Goal: Task Accomplishment & Management: Use online tool/utility

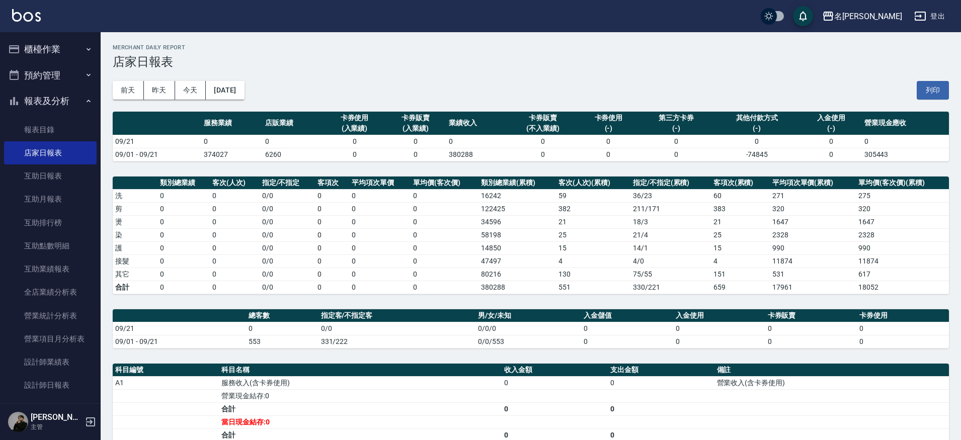
click at [25, 45] on button "櫃檯作業" at bounding box center [50, 49] width 93 height 26
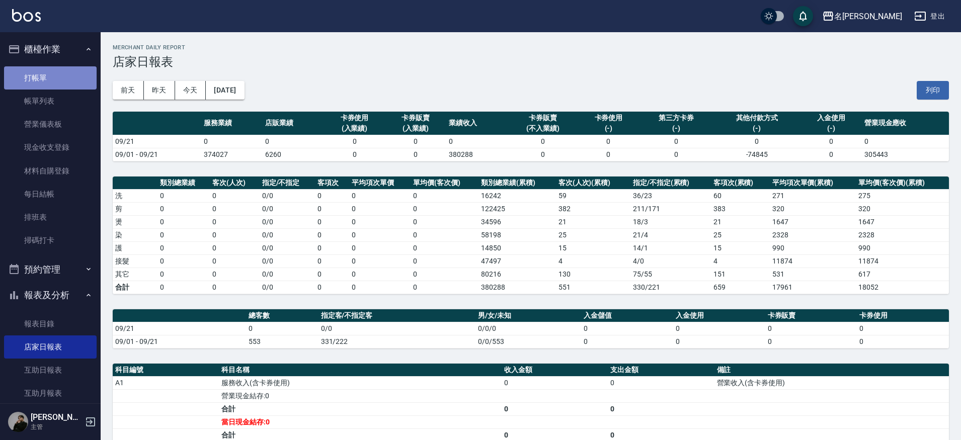
click at [62, 69] on link "打帳單" at bounding box center [50, 77] width 93 height 23
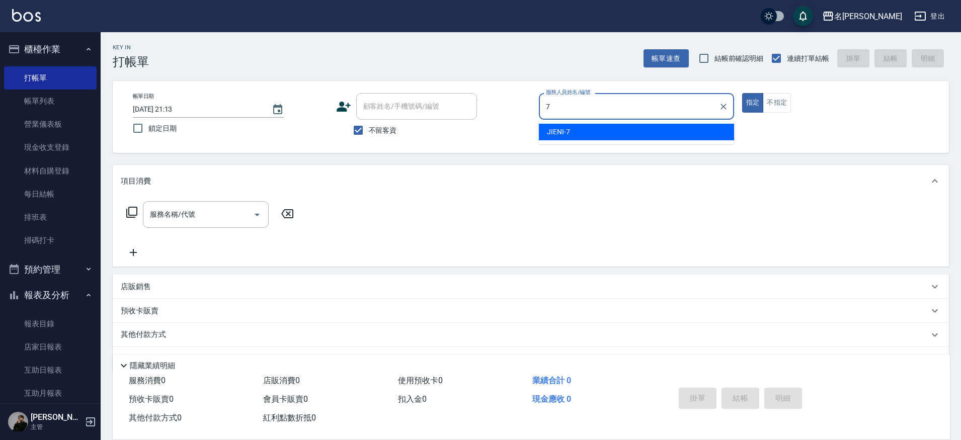
type input "JIENI-7"
type button "true"
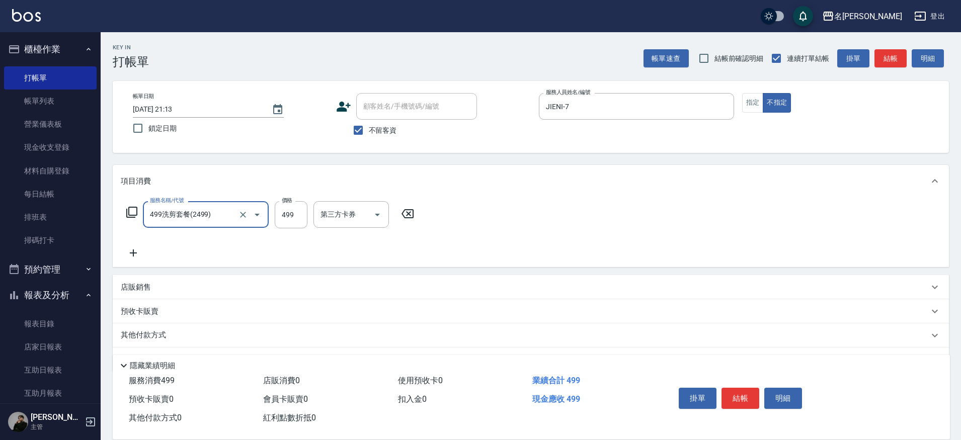
type input "499洗剪套餐(2499)"
type input "妞妞-66"
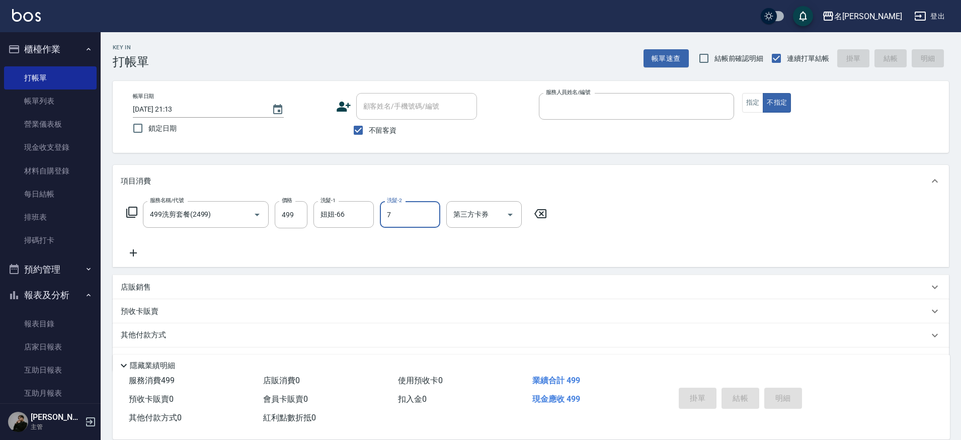
click at [763, 93] on button "不指定" at bounding box center [777, 103] width 28 height 20
type button "false"
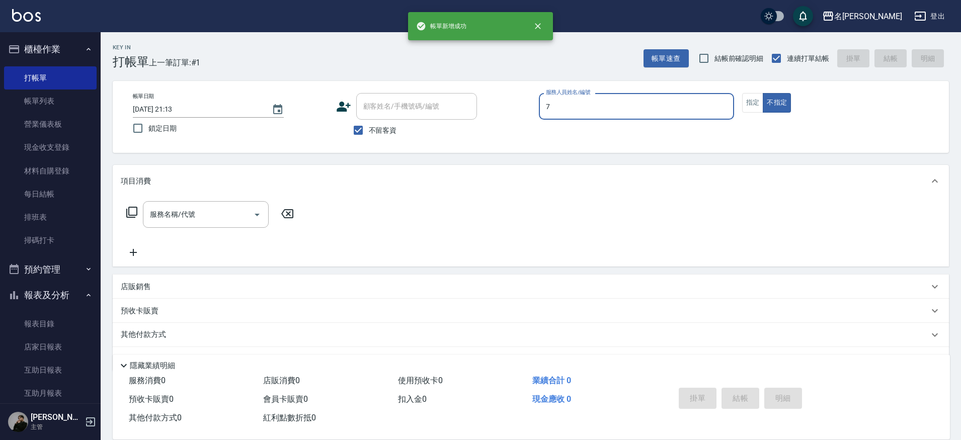
type input "JIENI-7"
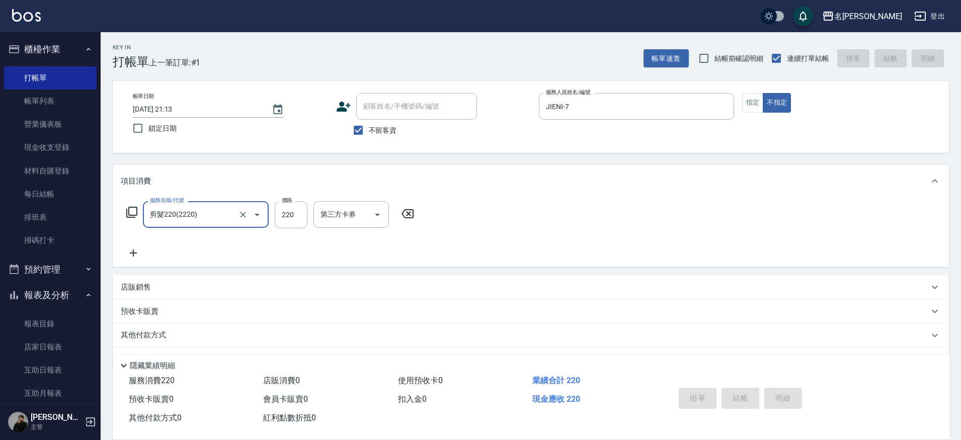
type input "剪髮220(2220)"
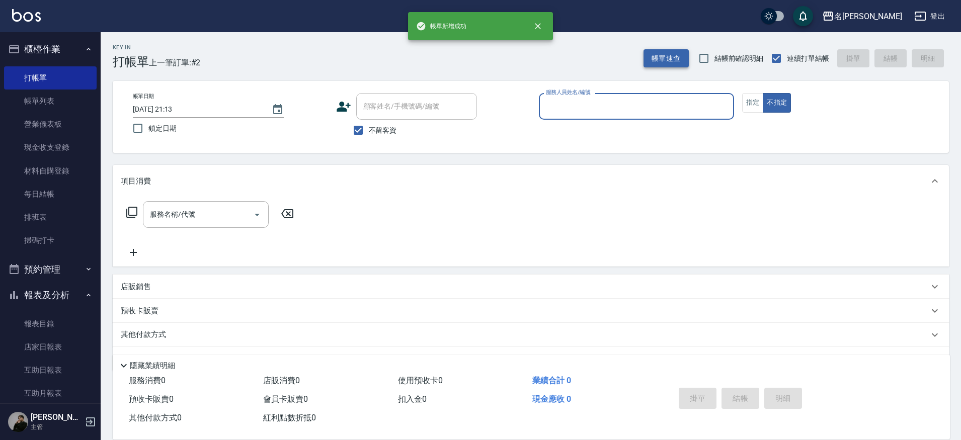
click at [668, 63] on button "帳單速查" at bounding box center [666, 58] width 45 height 19
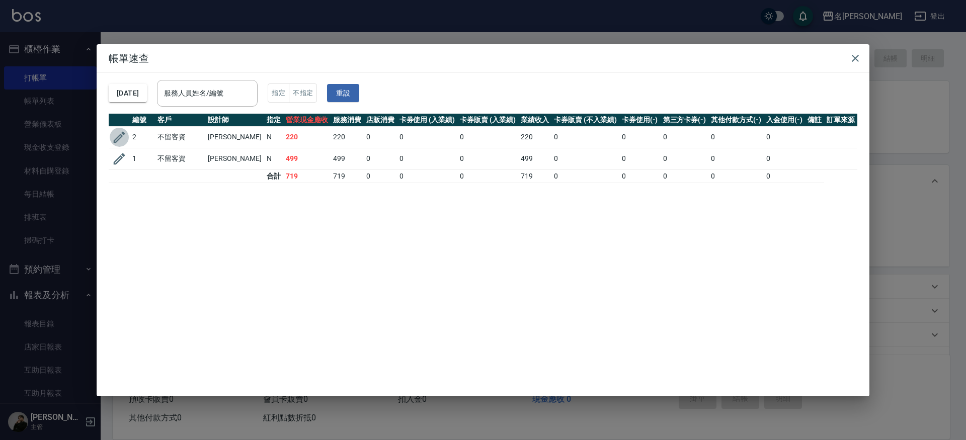
click at [127, 134] on button "button" at bounding box center [119, 137] width 19 height 19
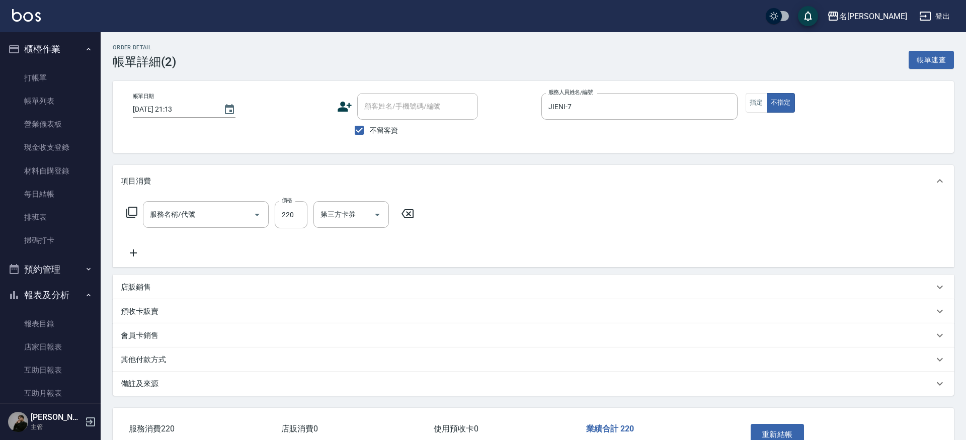
checkbox input "true"
type input "JIENI-7"
type input "剪髮220(2220)"
click at [292, 226] on input "220" at bounding box center [291, 214] width 33 height 27
type input "200"
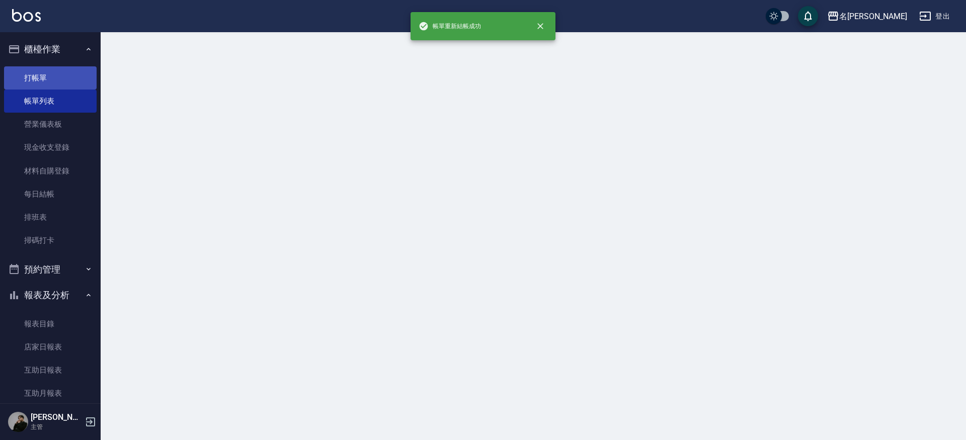
click at [39, 83] on link "打帳單" at bounding box center [50, 77] width 93 height 23
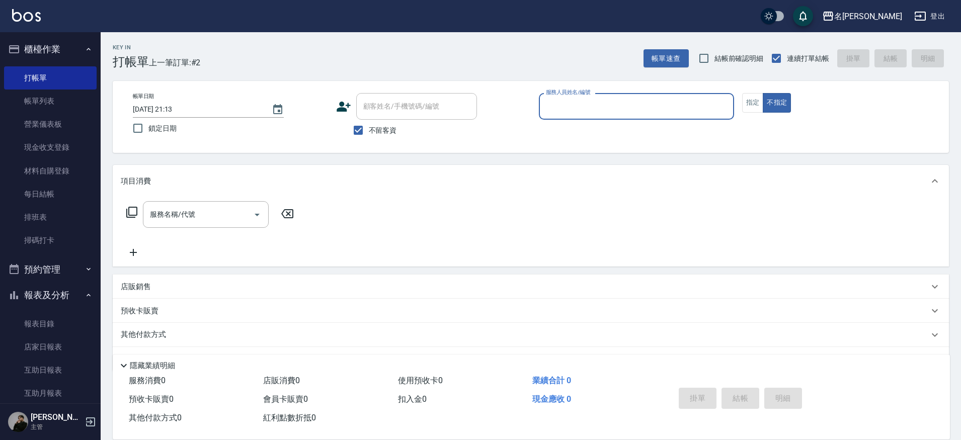
click at [589, 101] on input "服務人員姓名/編號" at bounding box center [636, 107] width 186 height 18
type input "JIENI-7"
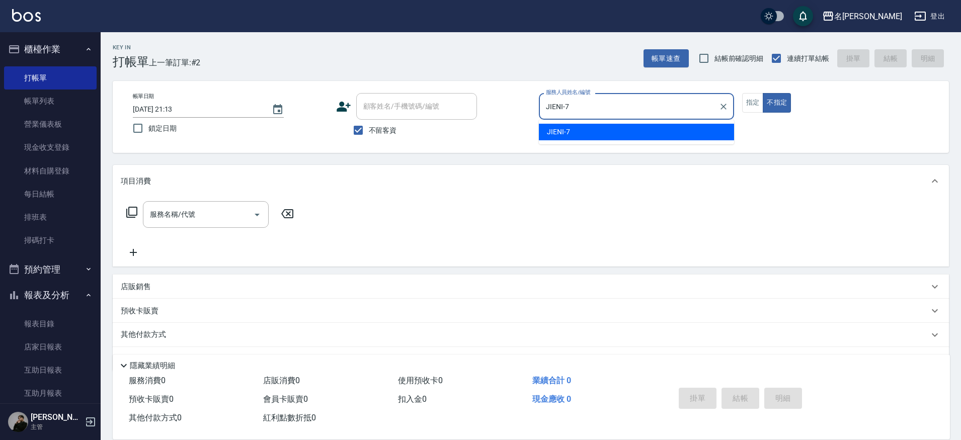
type button "false"
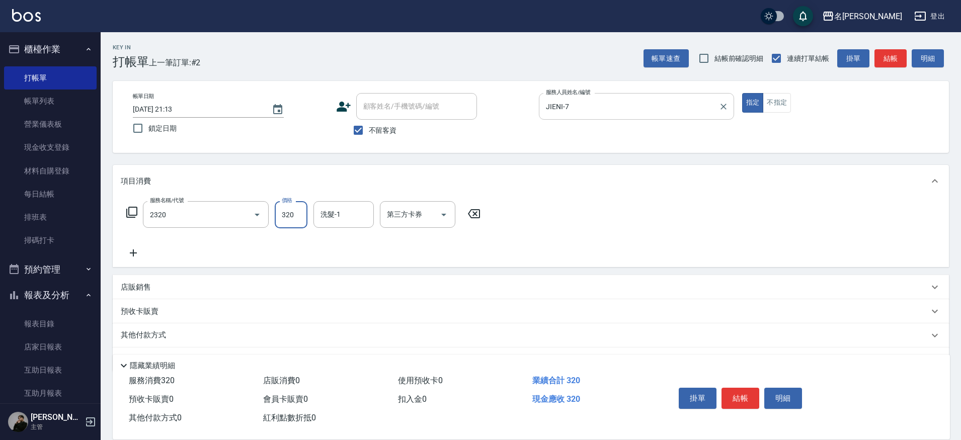
type input "洗剪320(2320)"
type input "妞妞-66"
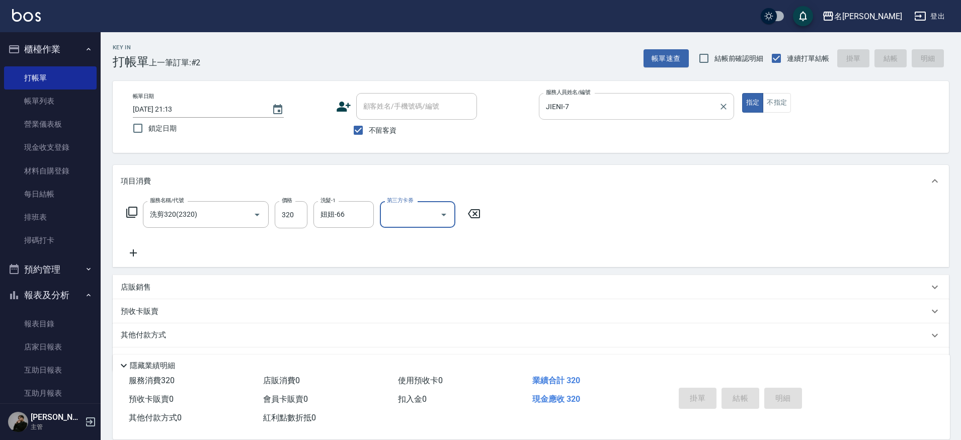
type input "[DATE] 21:14"
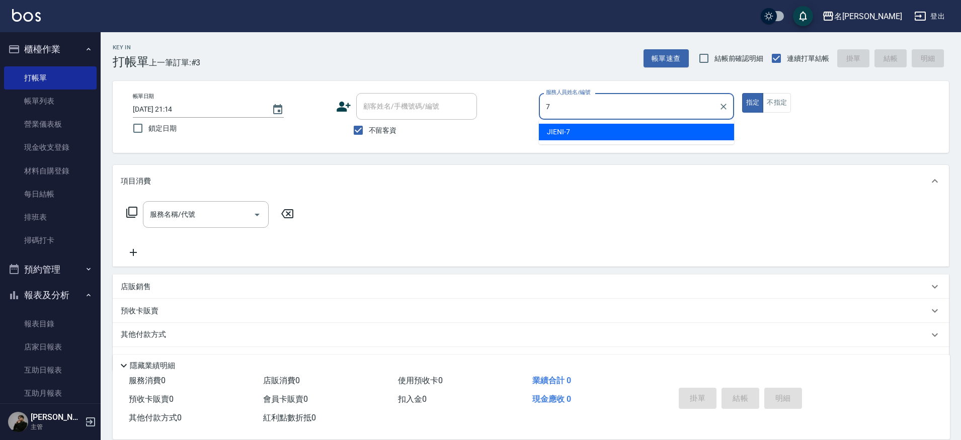
type input "7"
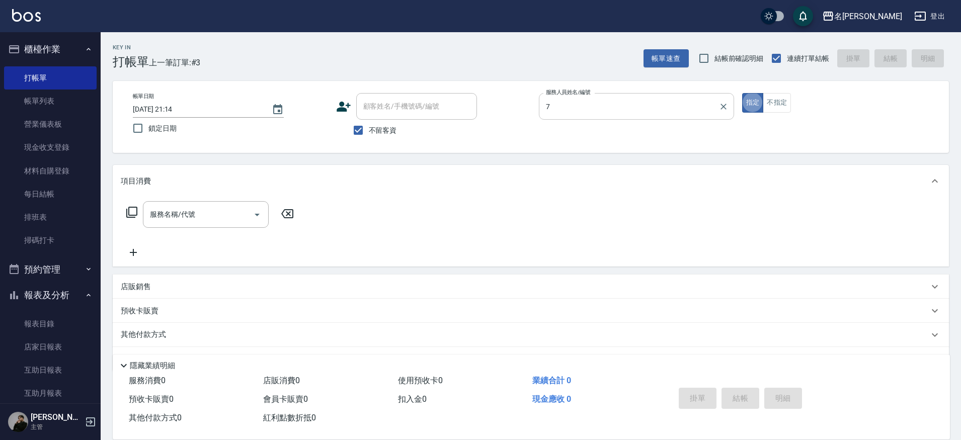
type input "JIENI-7"
type button "true"
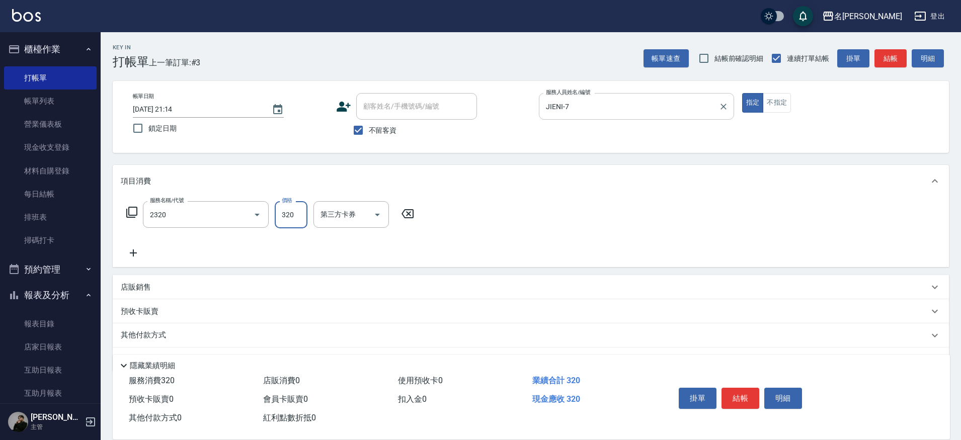
type input "洗剪320(2320)"
type input "妞妞-66"
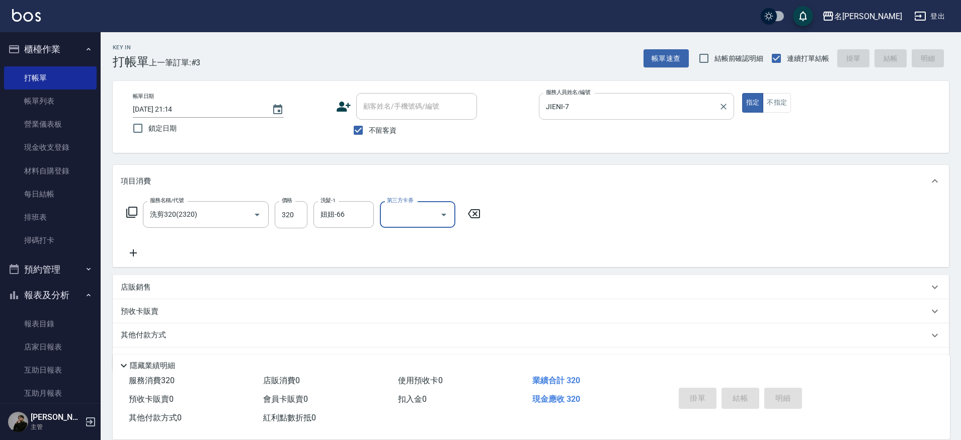
type input "[DATE] 21:21"
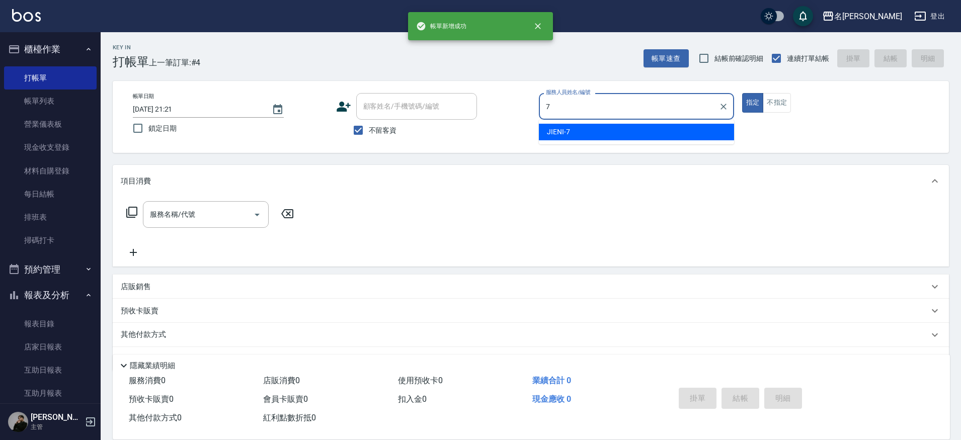
type input "JIENI-7"
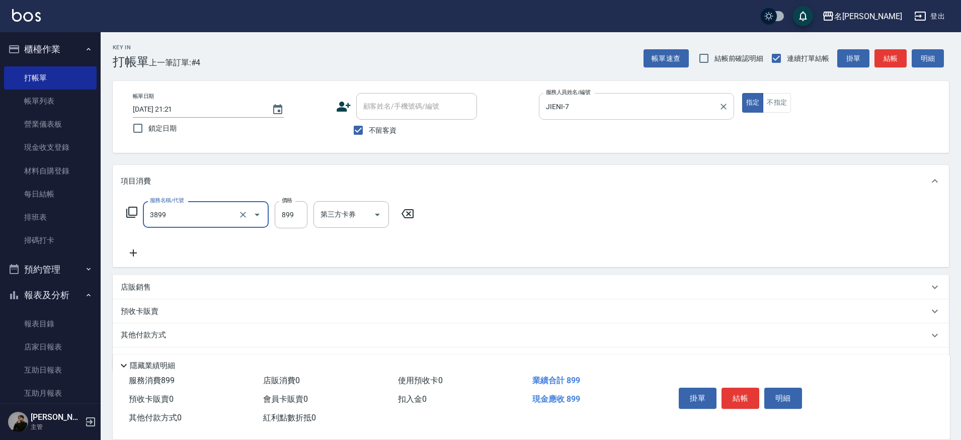
type input "基礎燙(3899)"
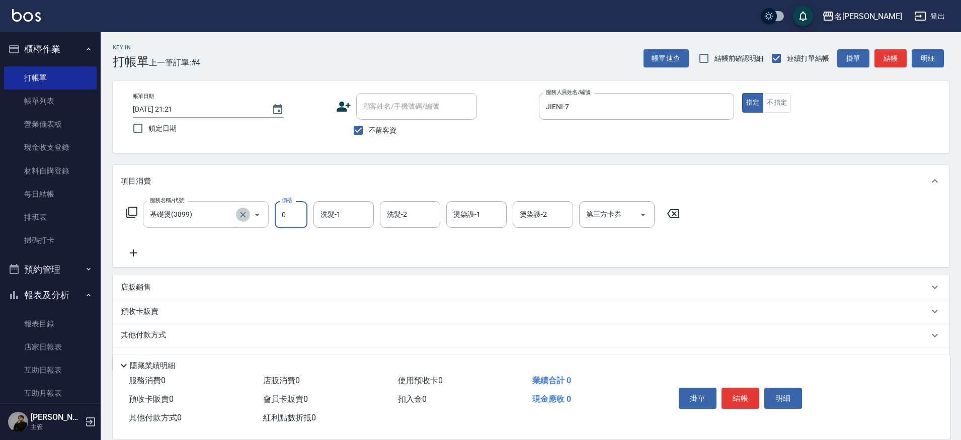
click at [245, 214] on icon "Clear" at bounding box center [243, 215] width 10 height 10
type input "0"
type input "4"
type input "燙髮基礎套餐(34)"
type input "2599"
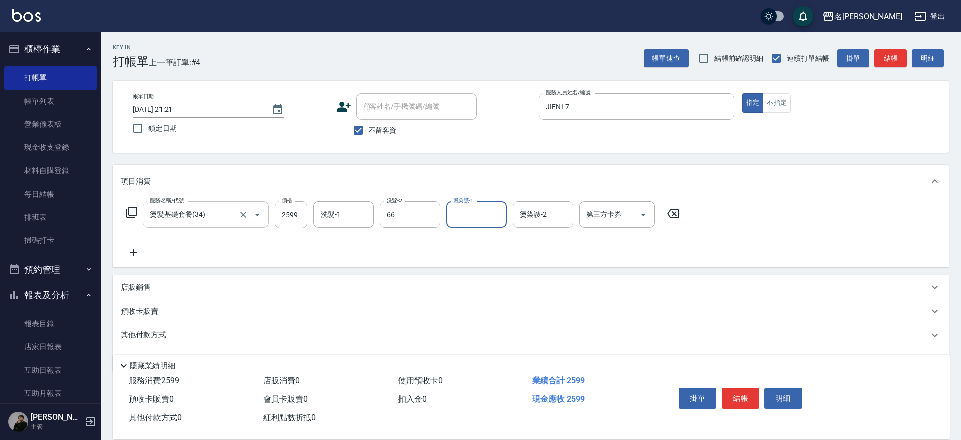
type input "妞妞-66"
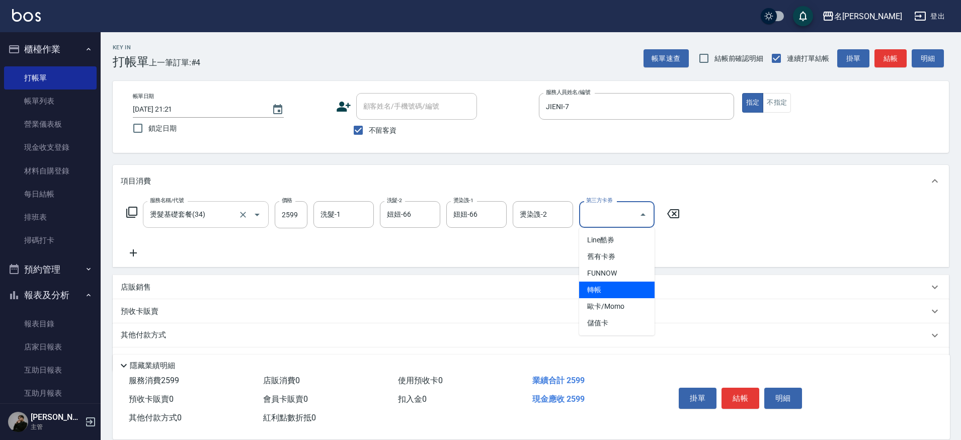
type input "轉帳"
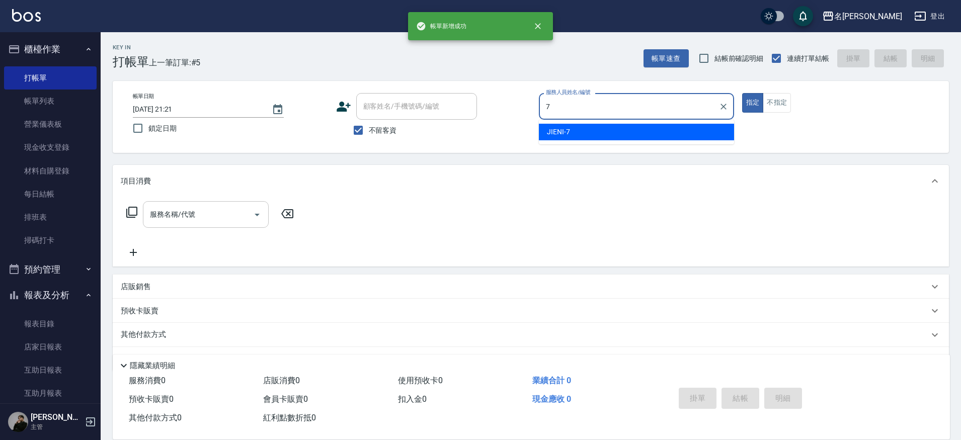
type input "JIENI-7"
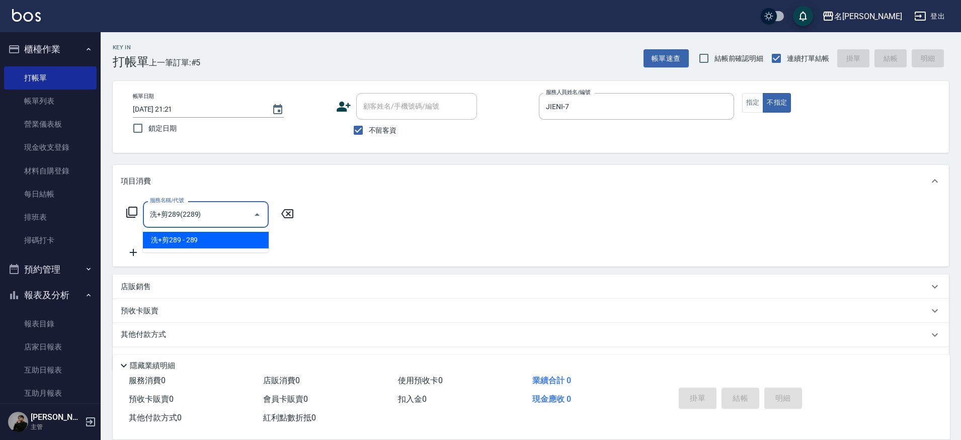
type input "洗+剪289(2289)"
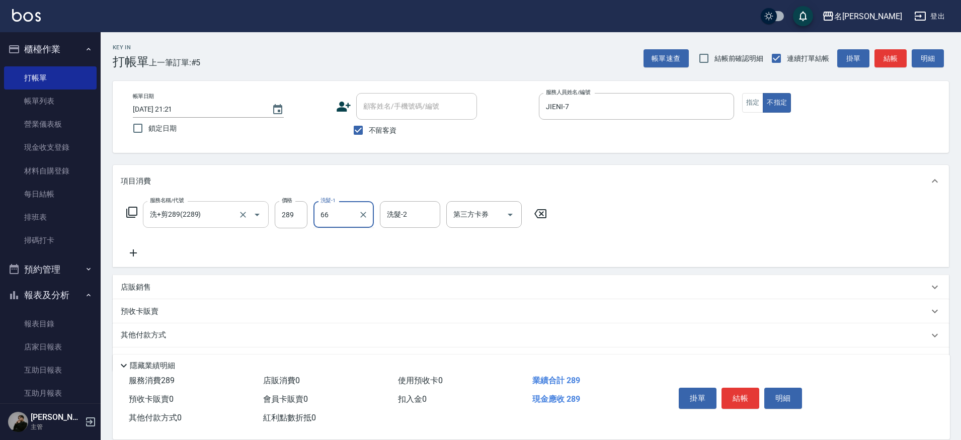
type input "妞妞-66"
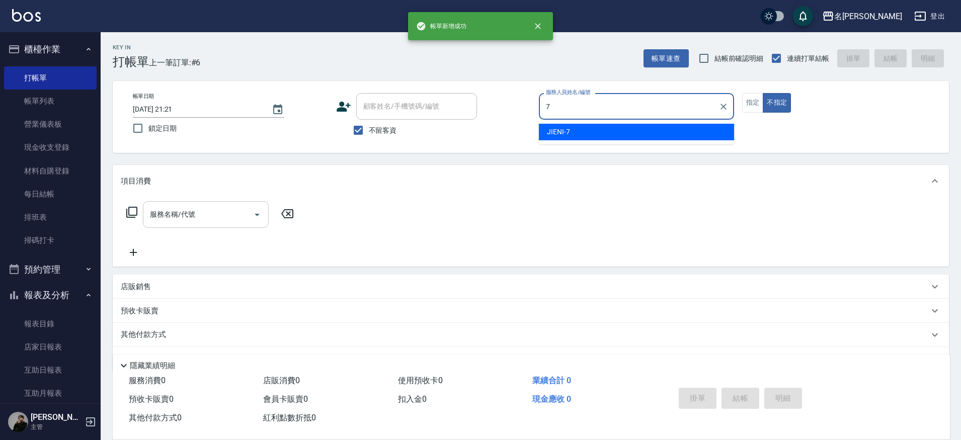
type input "JIENI-7"
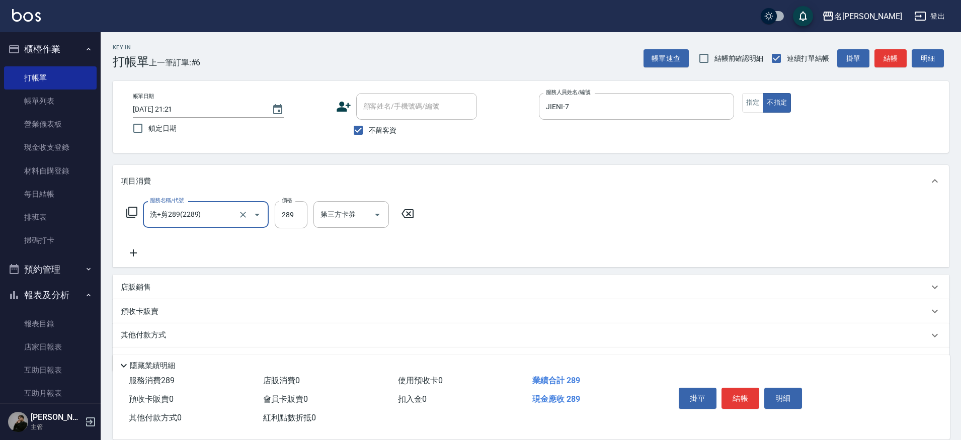
type input "洗+剪289(2289)"
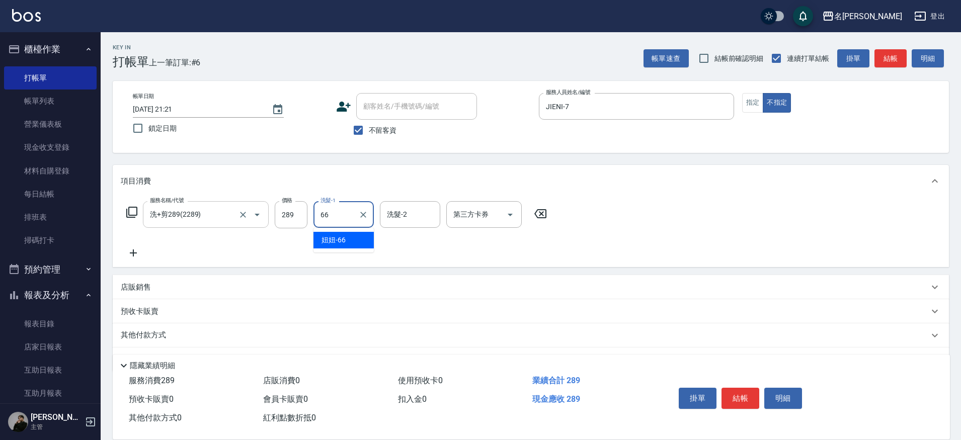
type input "妞妞-66"
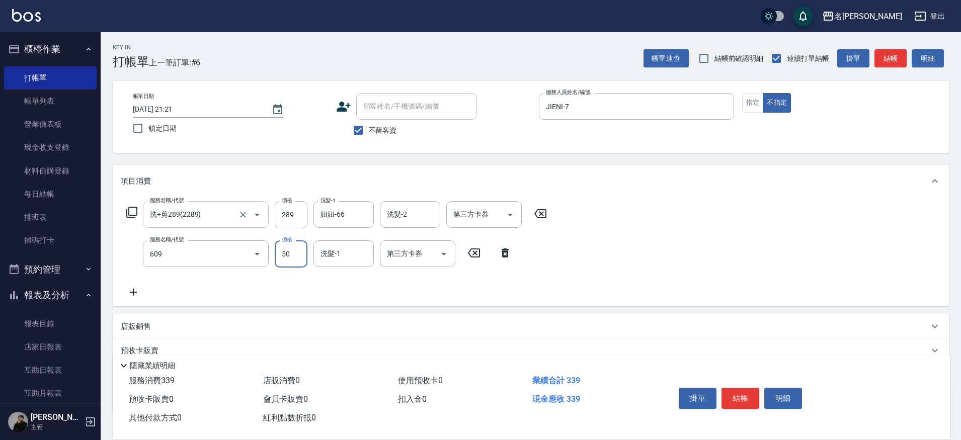
type input "精油(609)"
type input "妞妞-66"
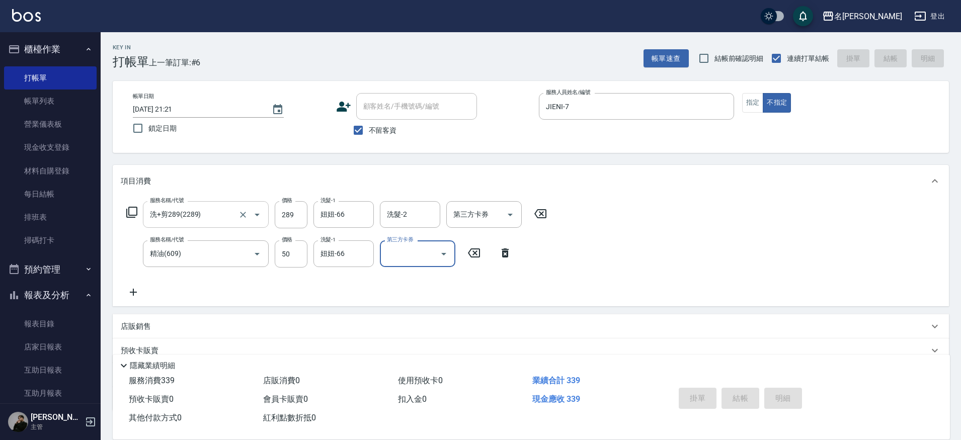
type input "[DATE] 21:22"
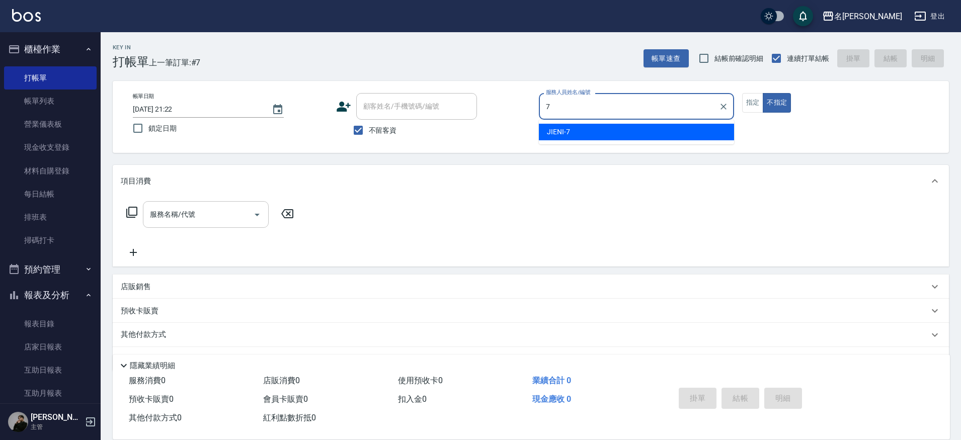
type input "JIENI-7"
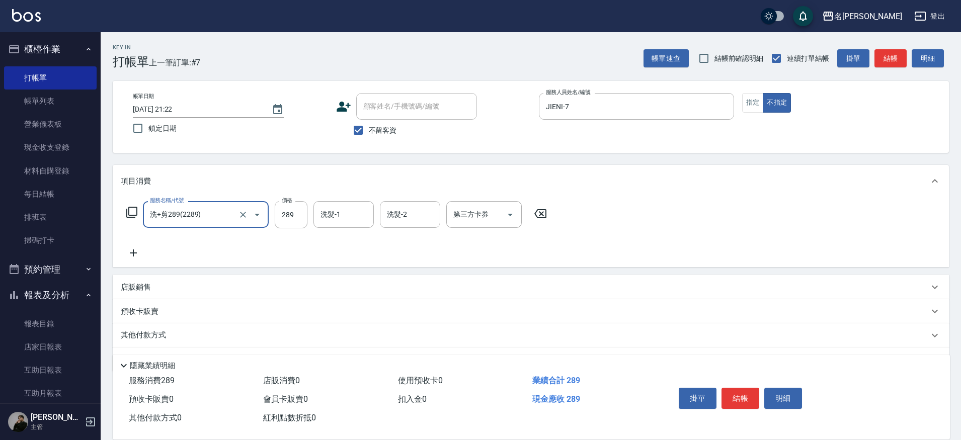
type input "洗+剪289(2289)"
type input "妞妞-66"
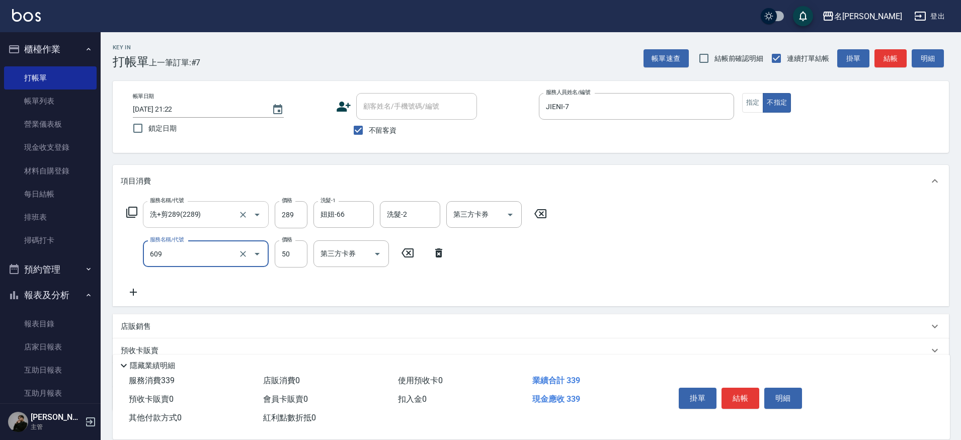
type input "精油(609)"
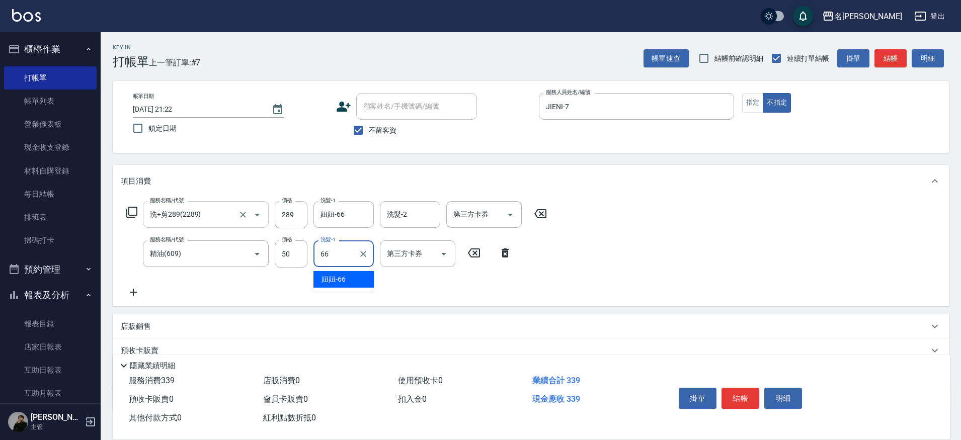
type input "妞妞-66"
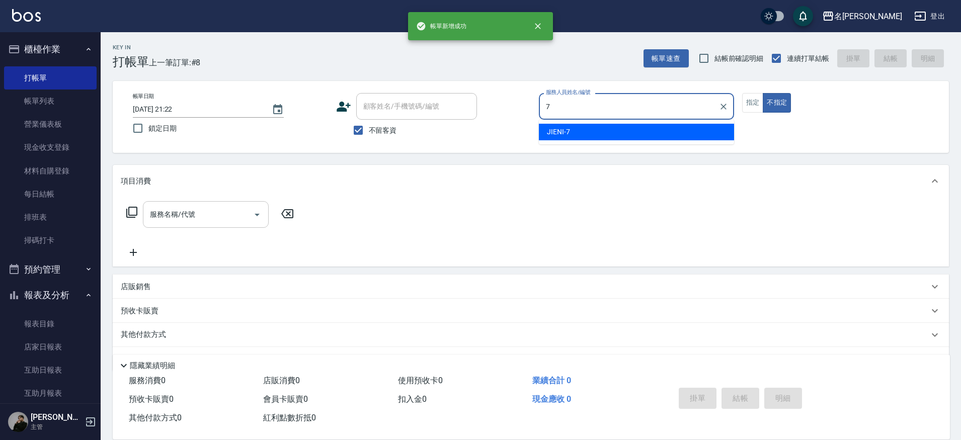
type input "JIENI-7"
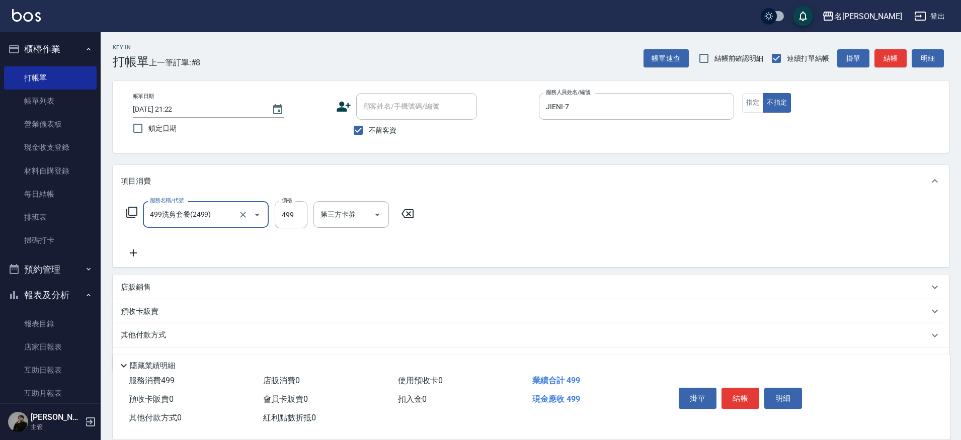
type input "499洗剪套餐(2499)"
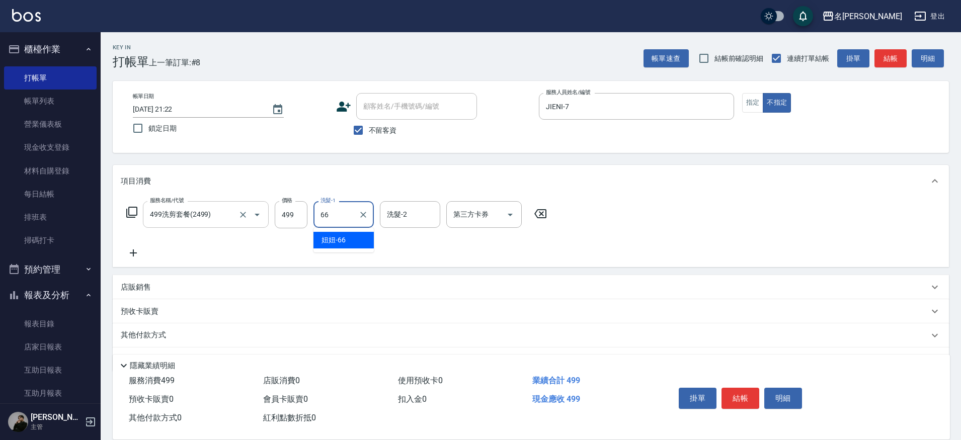
type input "妞妞-66"
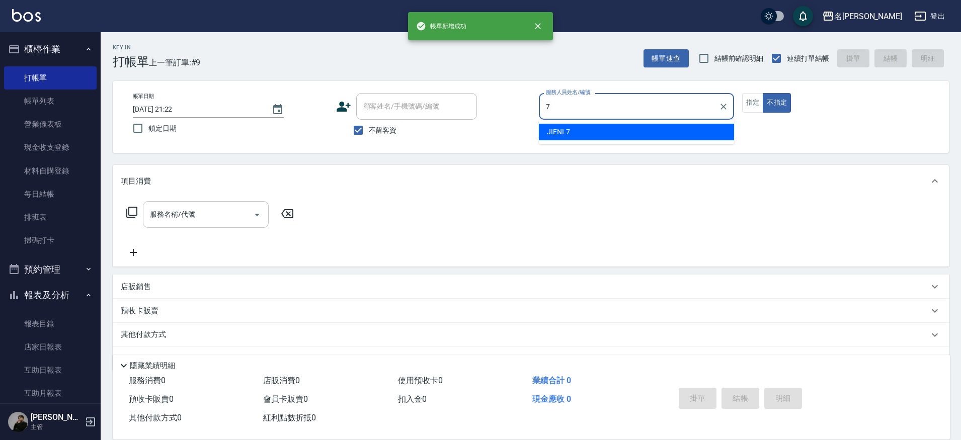
type input "JIENI-7"
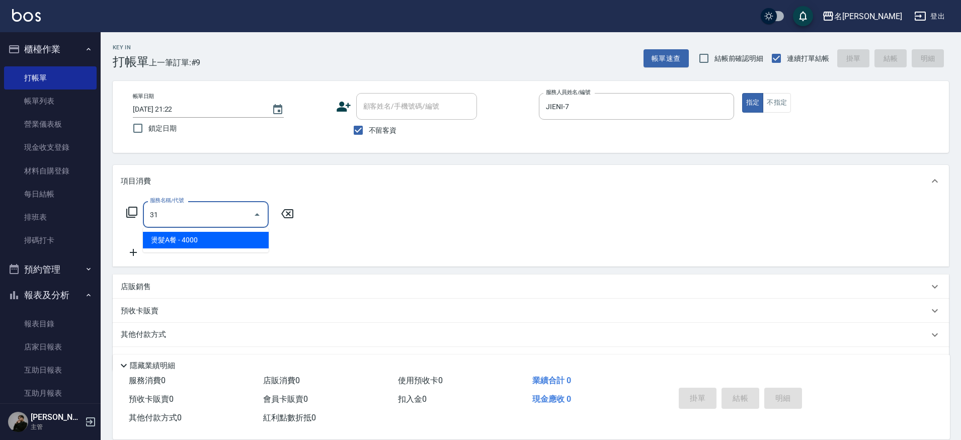
type input "3"
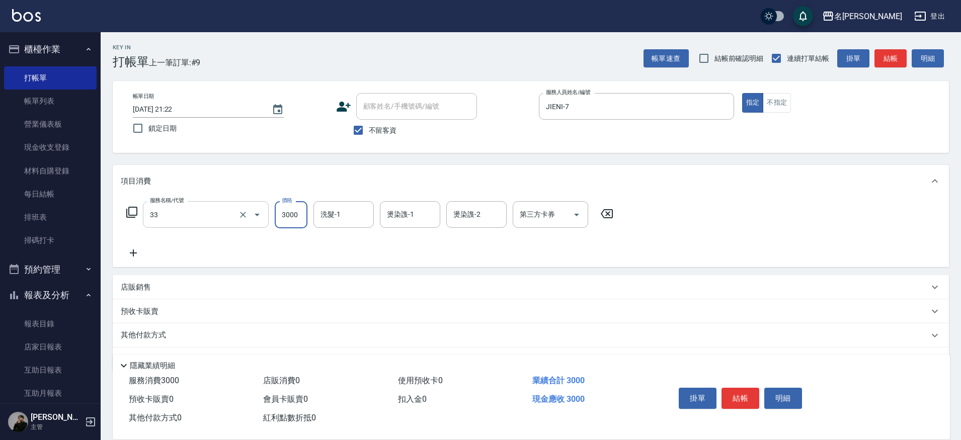
type input "燙髮C餐(33)"
type input "3150"
type input "妞妞-66"
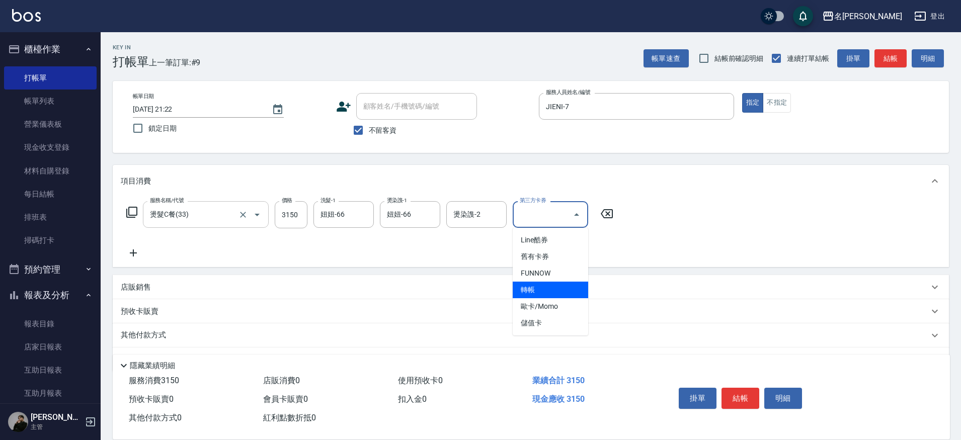
type input "轉帳"
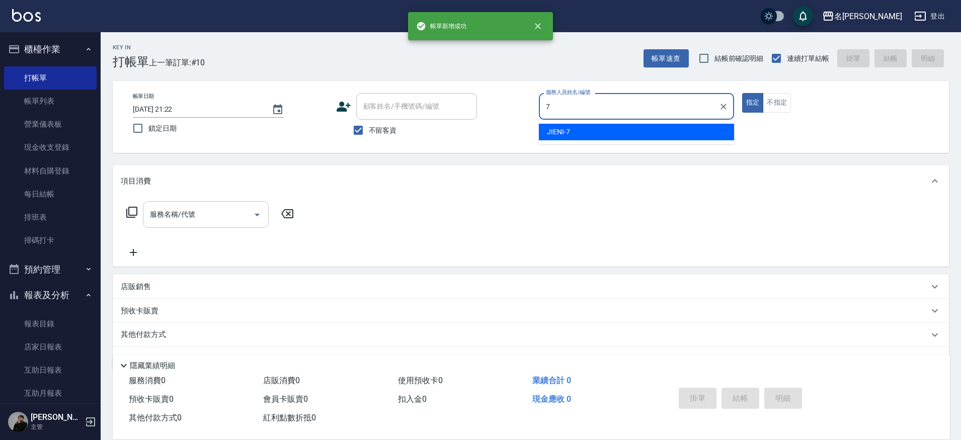
type input "JIENI-7"
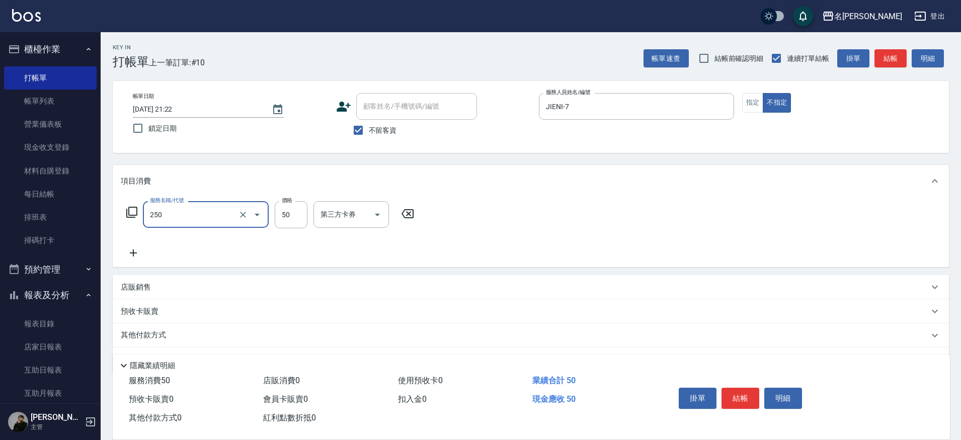
type input "剪瀏海(250)"
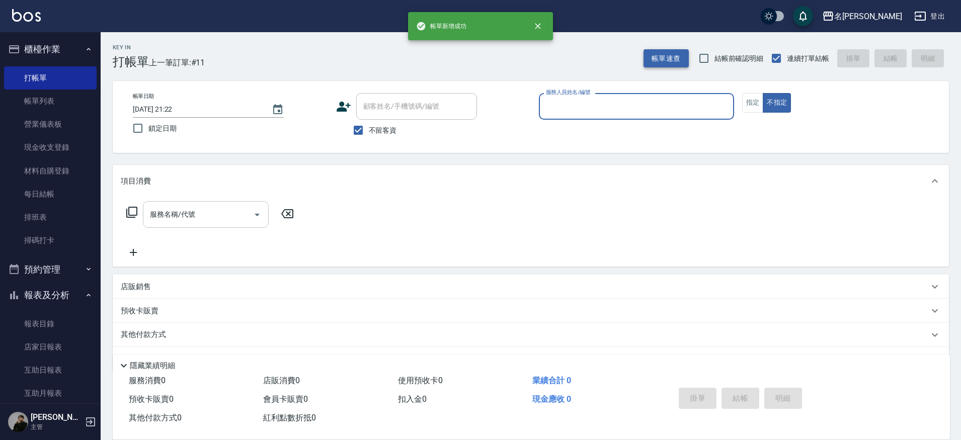
click at [656, 53] on button "帳單速查" at bounding box center [666, 58] width 45 height 19
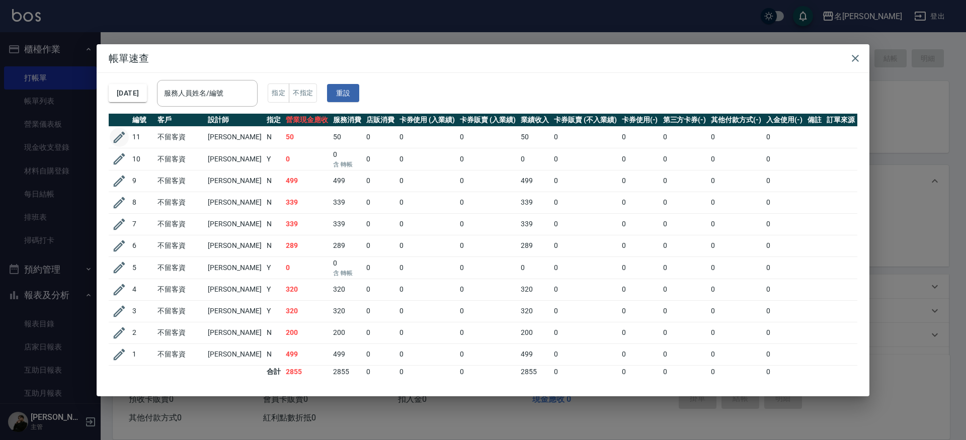
click at [125, 136] on icon "button" at bounding box center [119, 137] width 15 height 15
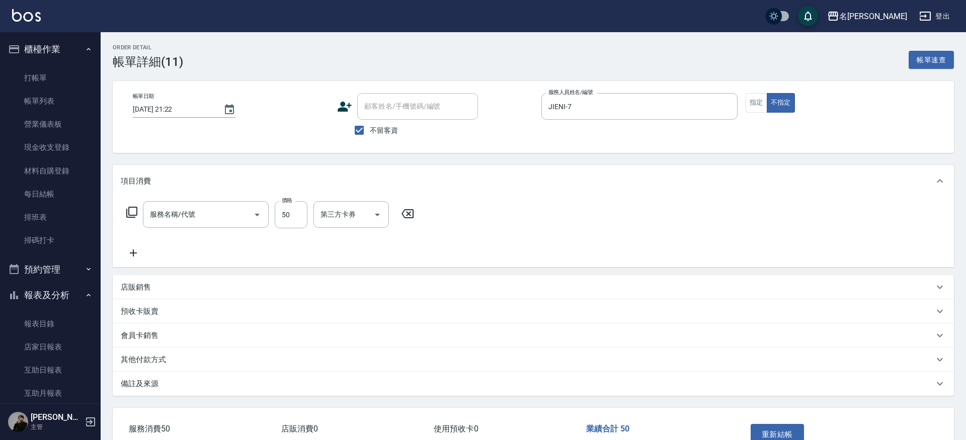
checkbox input "true"
type input "JIENI-7"
type input "剪瀏海(250)"
click at [371, 213] on icon "Open" at bounding box center [377, 215] width 12 height 12
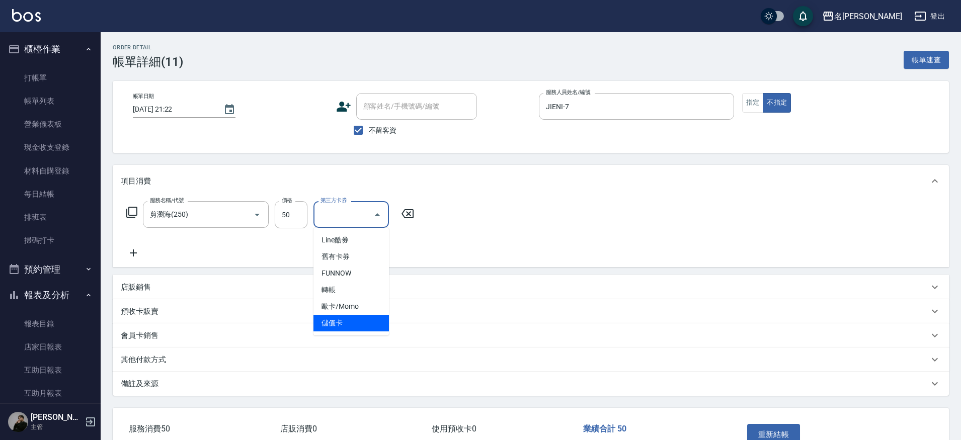
click at [352, 318] on span "儲值卡" at bounding box center [350, 323] width 75 height 17
type input "儲值卡"
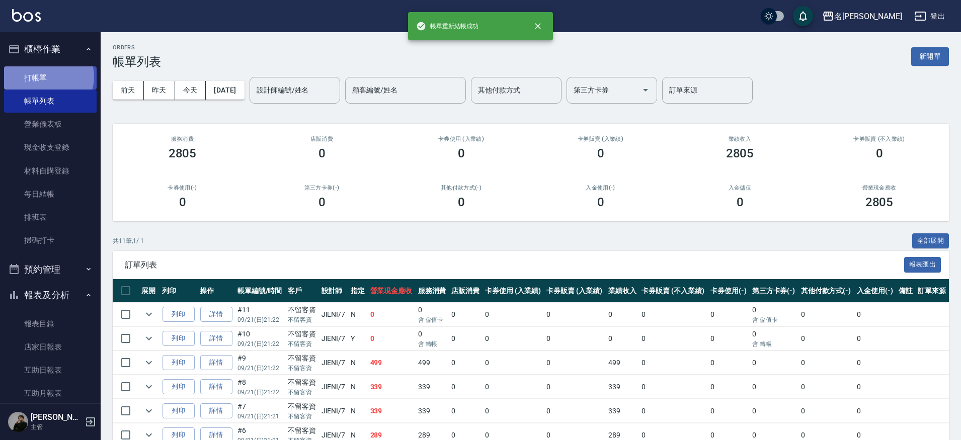
click at [47, 76] on link "打帳單" at bounding box center [50, 77] width 93 height 23
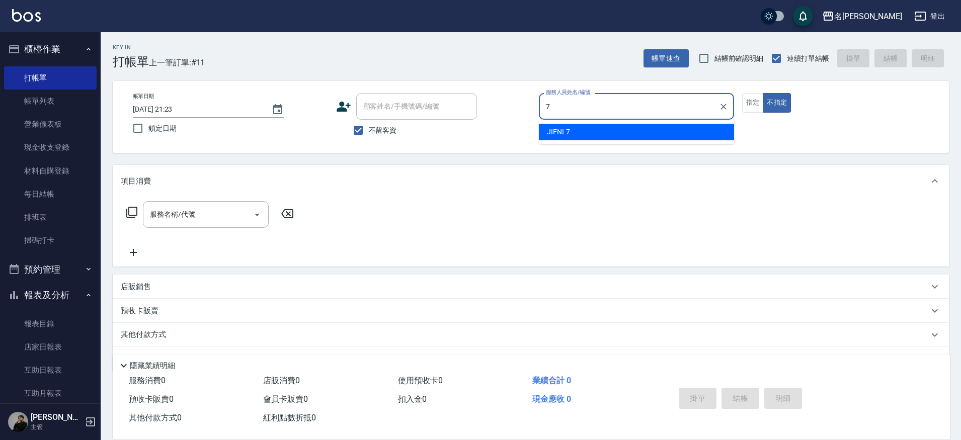
type input "JIENI-7"
type button "false"
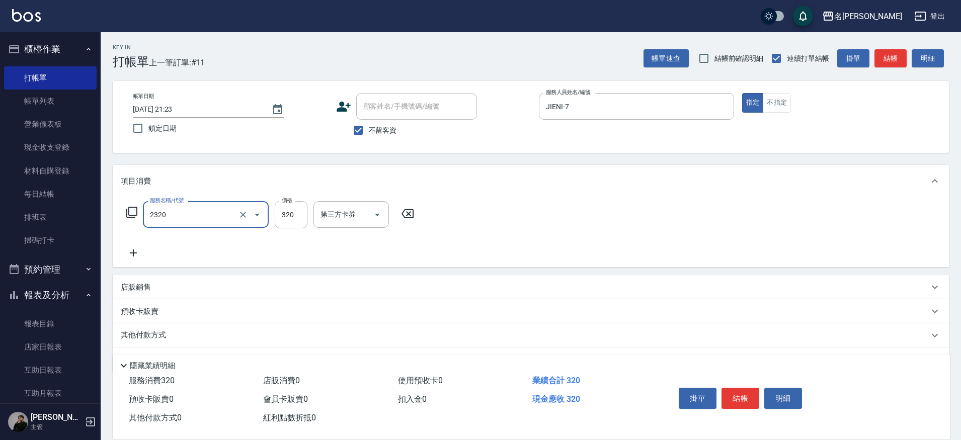
type input "洗剪320(2320)"
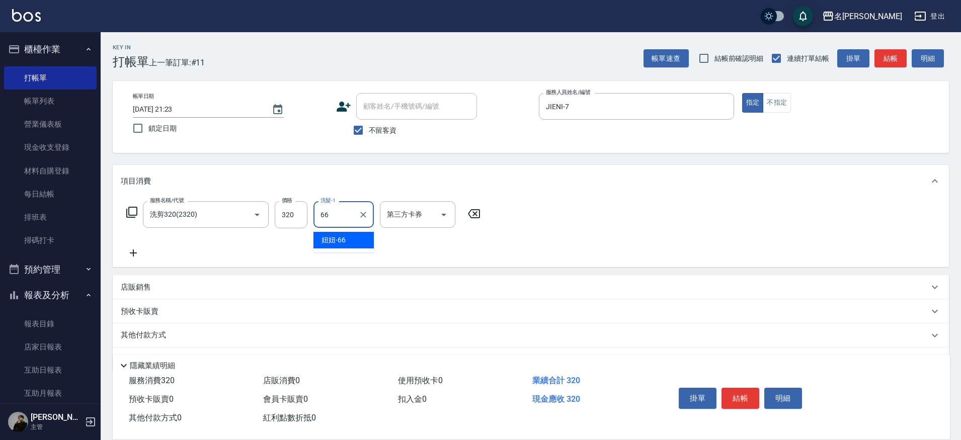
type input "妞妞-66"
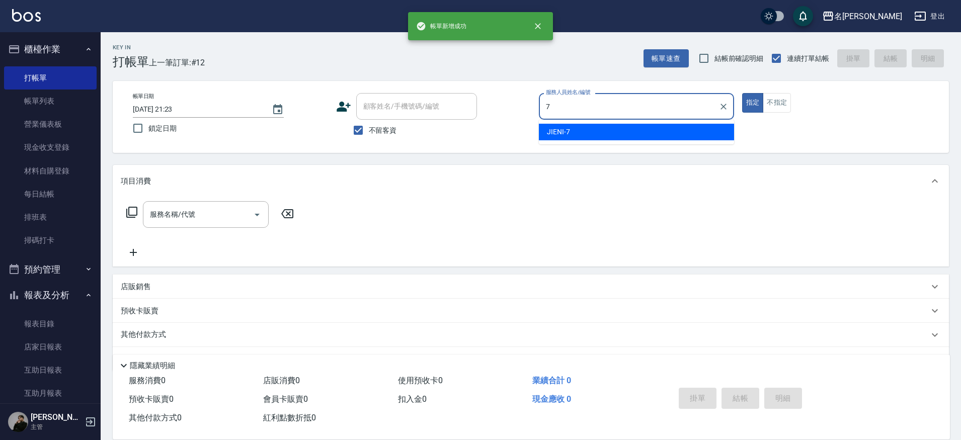
type input "JIENI-7"
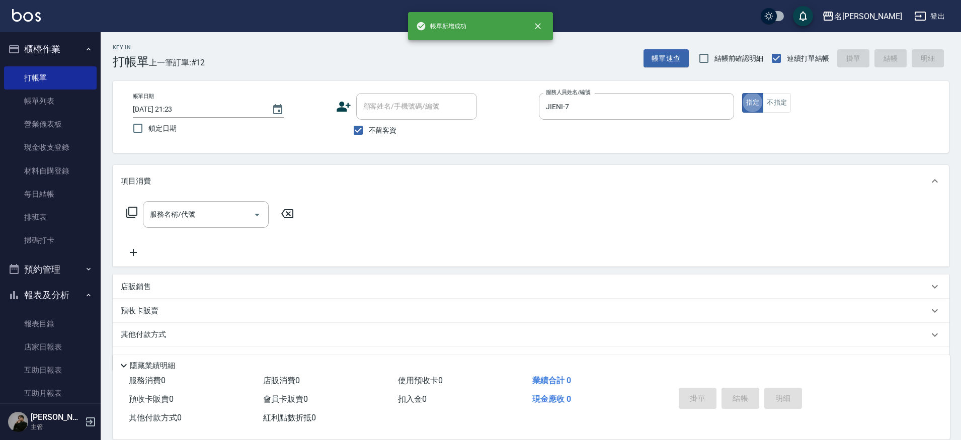
type button "true"
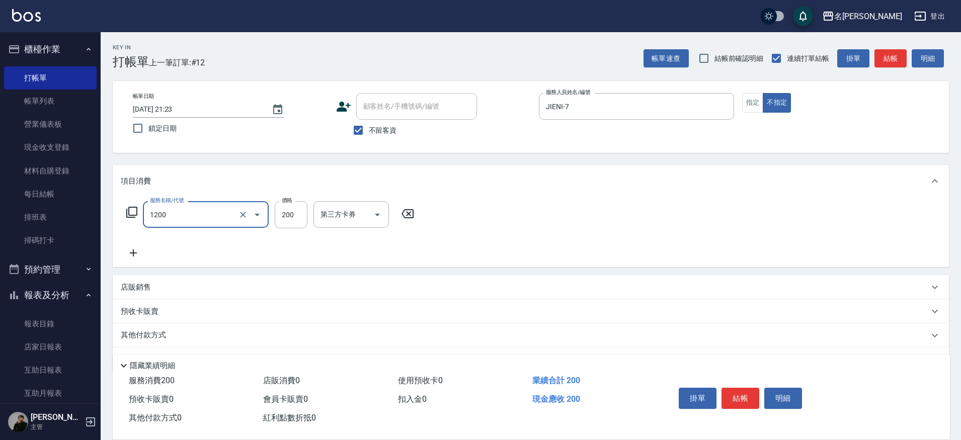
type input "一般洗+精油(1200)"
type input "250"
type input "妞妞-66"
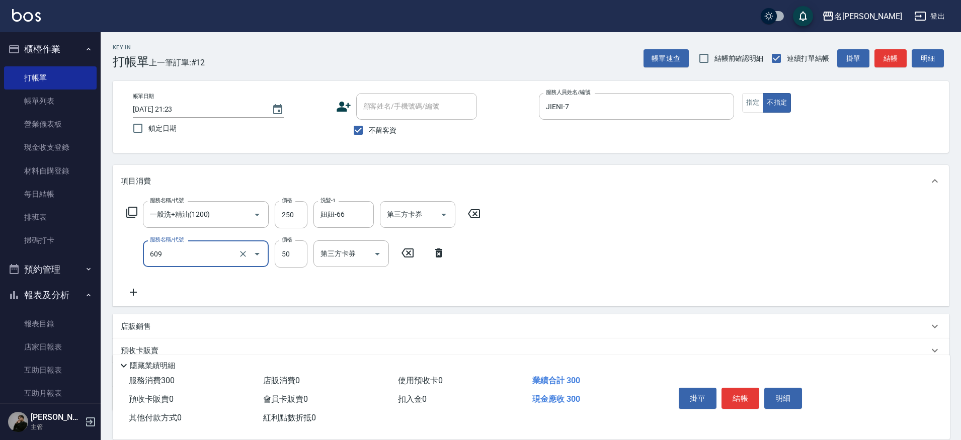
type input "精油(609)"
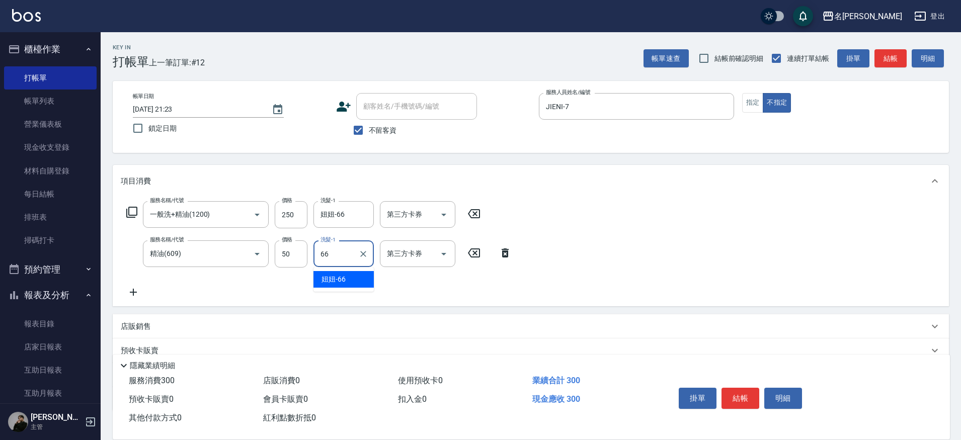
type input "妞妞-66"
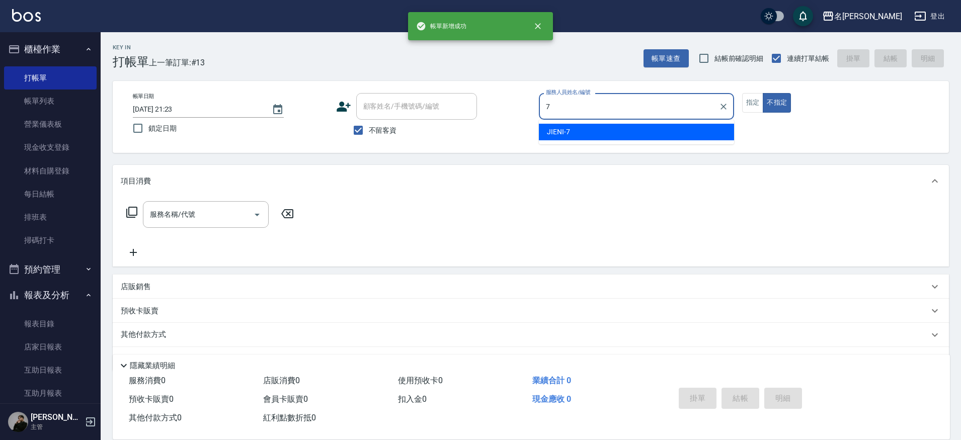
type input "JIENI-7"
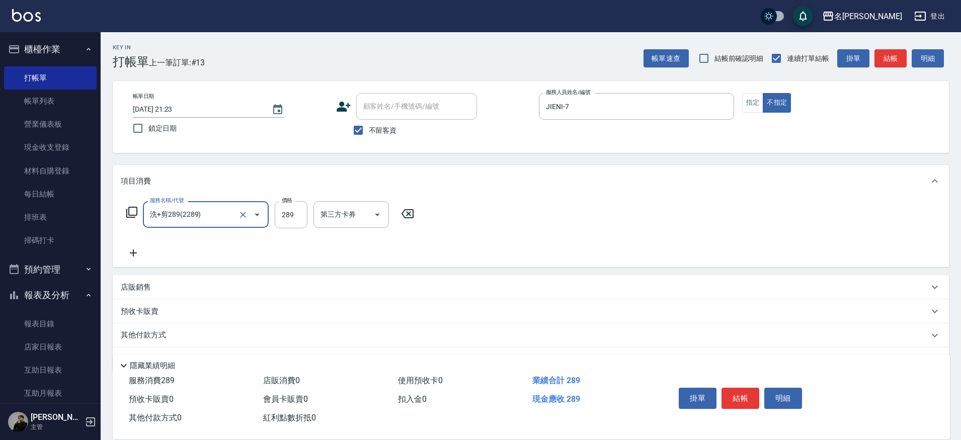
type input "洗+剪289(2289)"
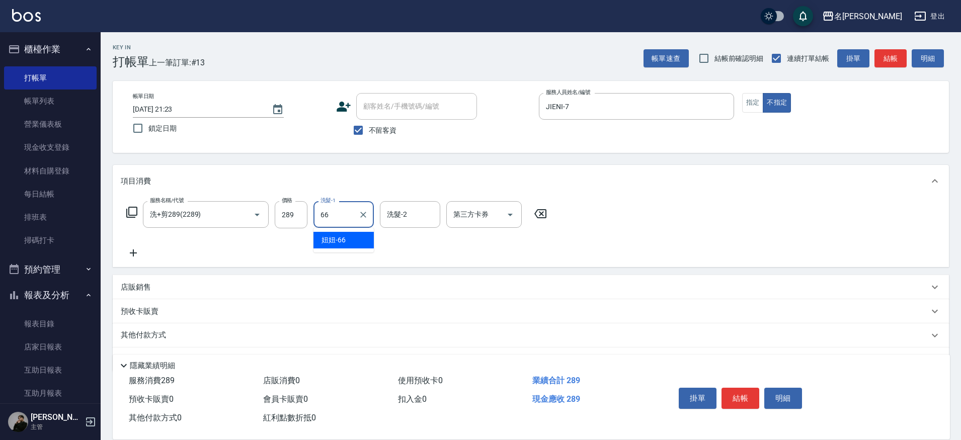
type input "妞妞-66"
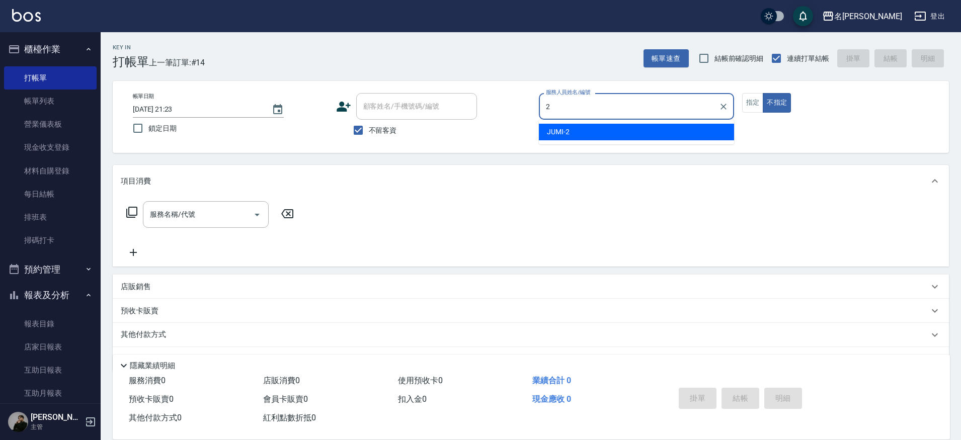
type input "JUMI-2"
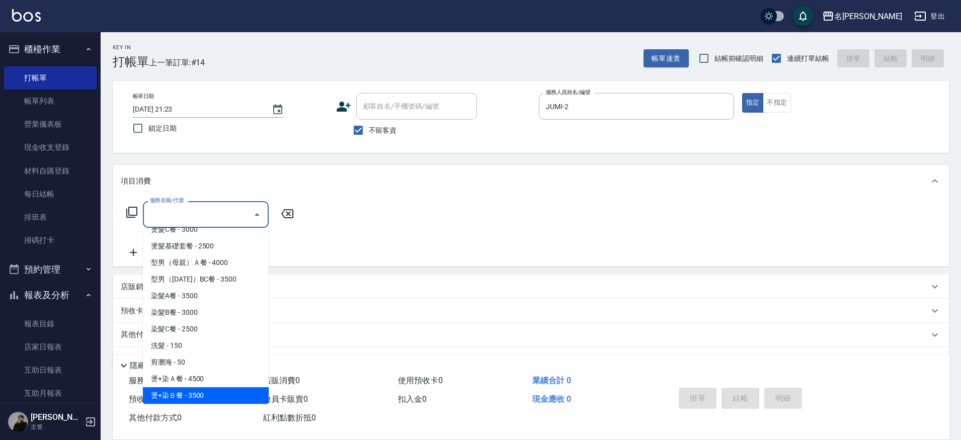
scroll to position [60, 0]
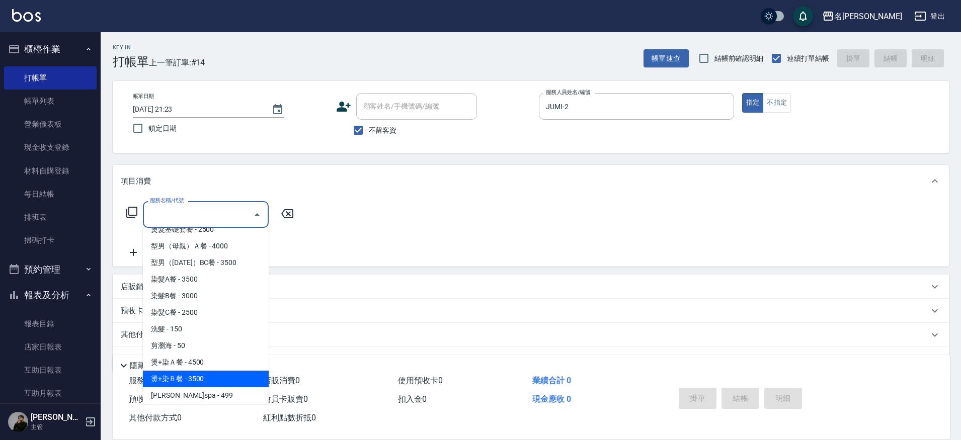
type input "燙+染Ｂ餐(342)"
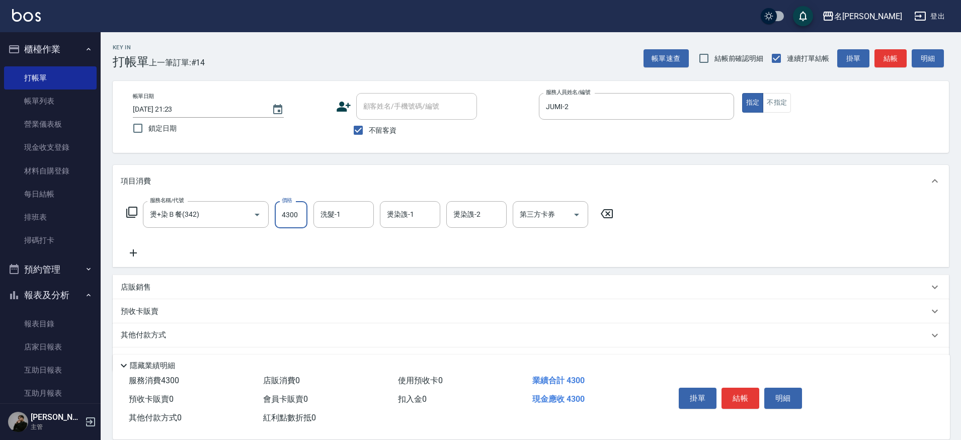
type input "4300"
type input "[PERSON_NAME]-30"
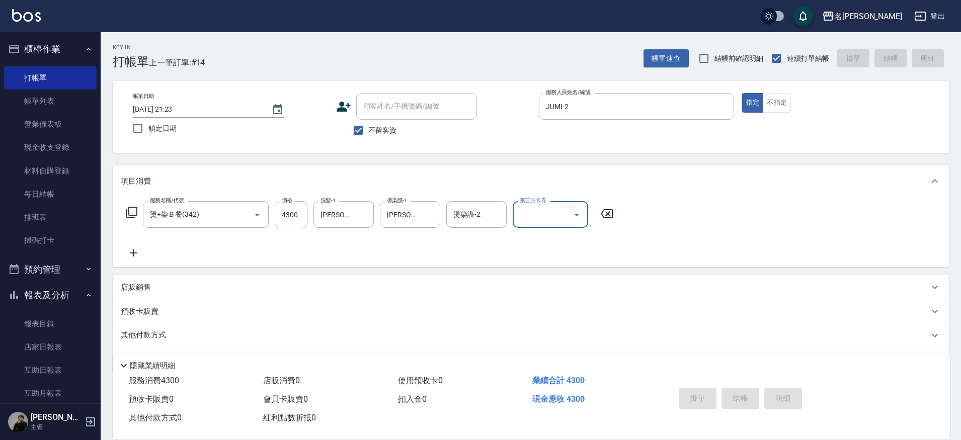
type input "[DATE] 21:24"
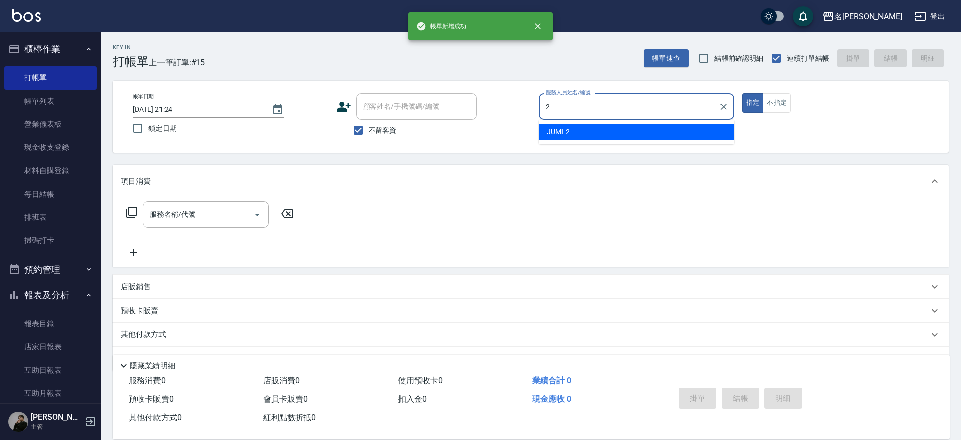
type input "JUMI-2"
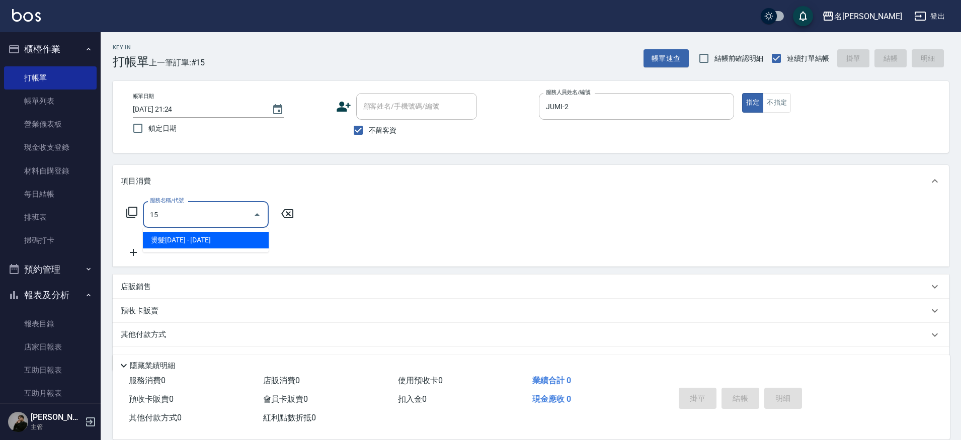
type input "1"
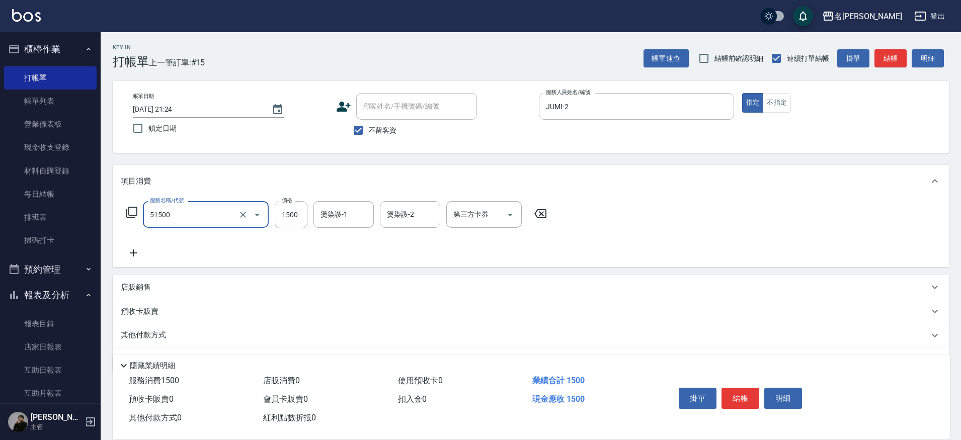
type input "鉑金護髮(51500)"
type input "500"
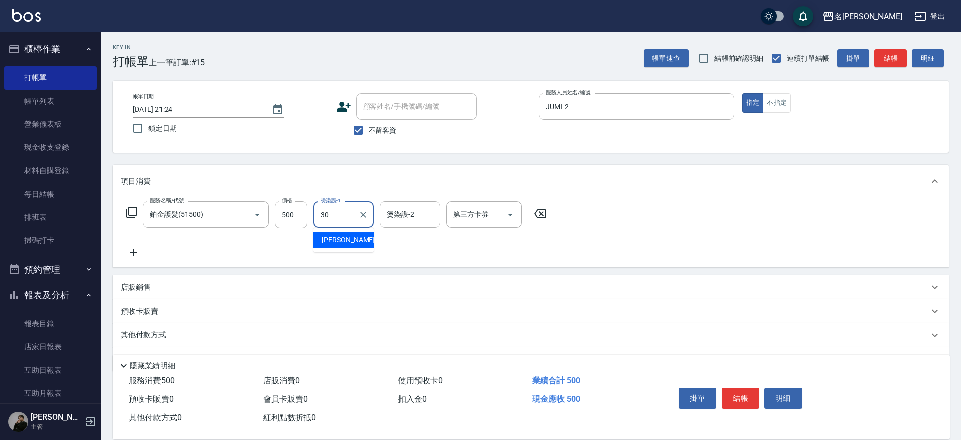
type input "[PERSON_NAME]-30"
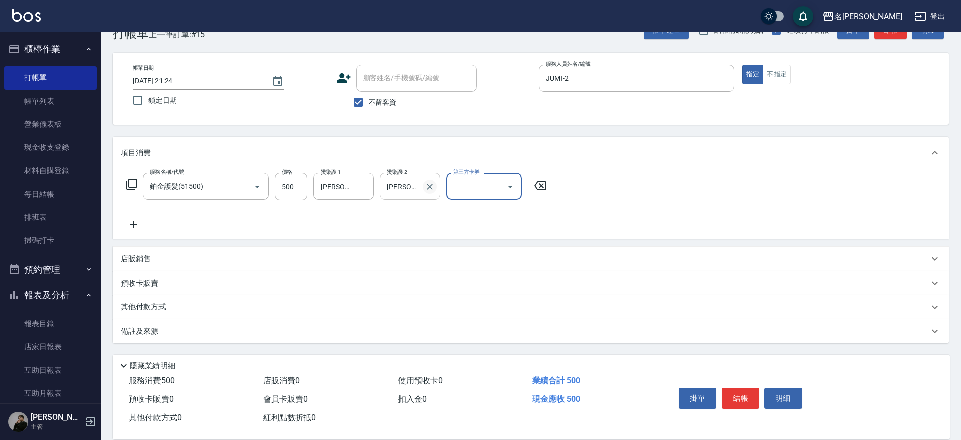
click at [437, 189] on div "[PERSON_NAME]-30 燙染謢-2" at bounding box center [410, 186] width 60 height 27
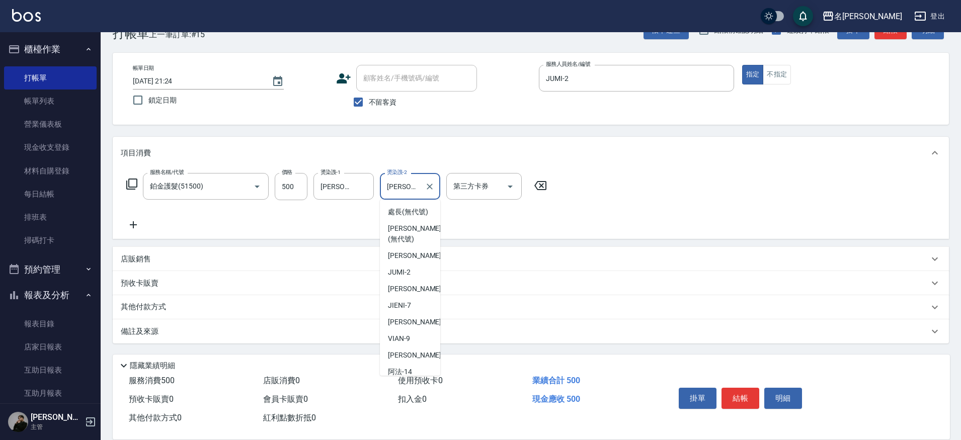
click at [433, 189] on icon "Clear" at bounding box center [430, 187] width 10 height 10
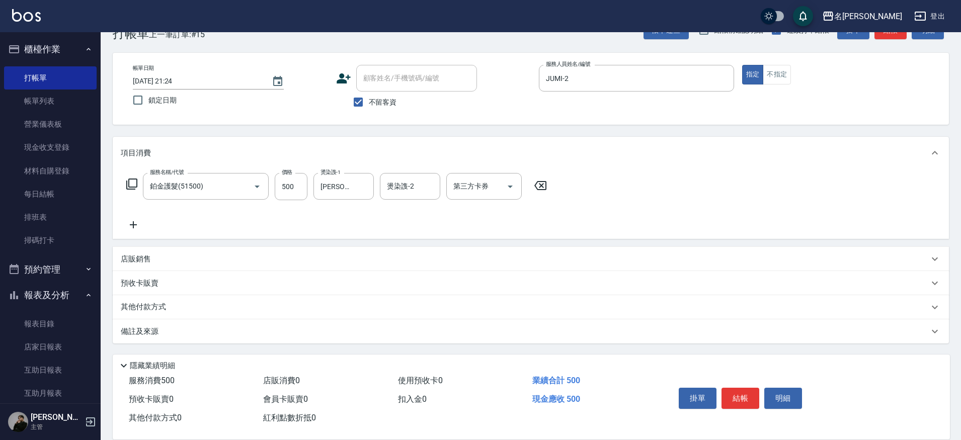
click at [573, 194] on div "服務名稱/代號 鉑金護髮(51500) 服務名稱/代號 價格 500 價格 燙染謢-1 曉雅-30 燙染謢-1 燙染謢-2 燙染謢-2 第三方卡券 第三方卡券" at bounding box center [531, 204] width 836 height 70
click at [332, 186] on input "[PERSON_NAME]-30" at bounding box center [336, 187] width 36 height 18
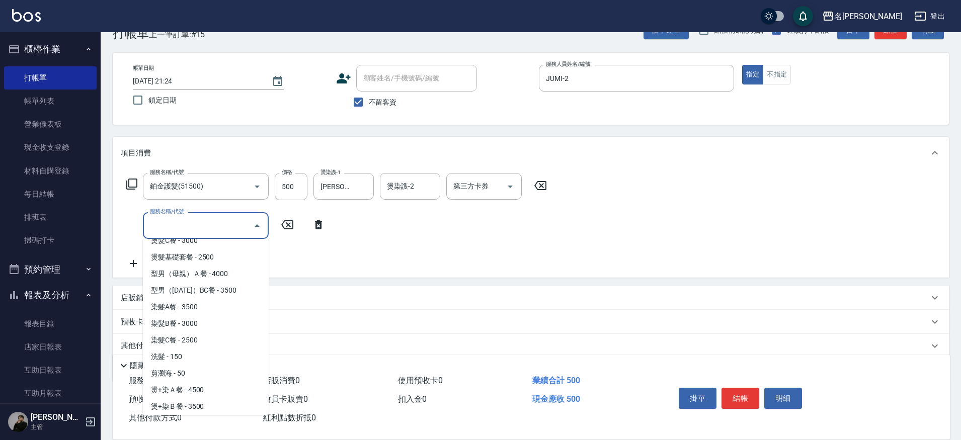
scroll to position [60, 0]
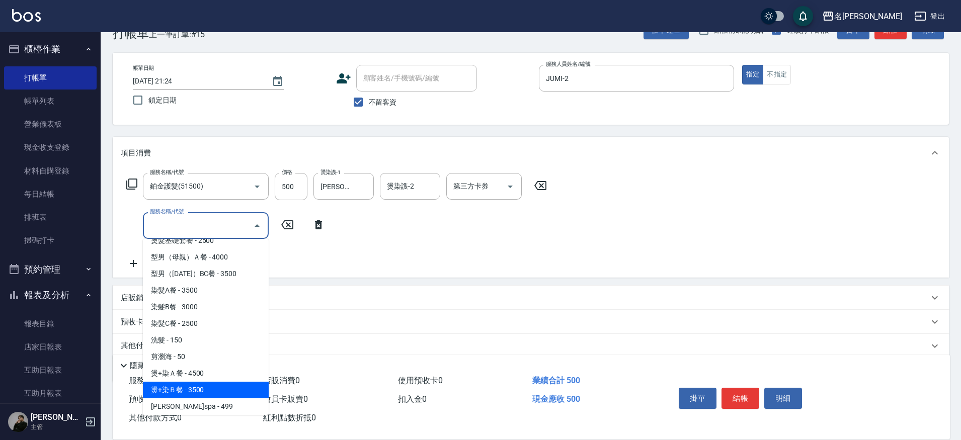
type input "燙+染Ｂ餐(342)"
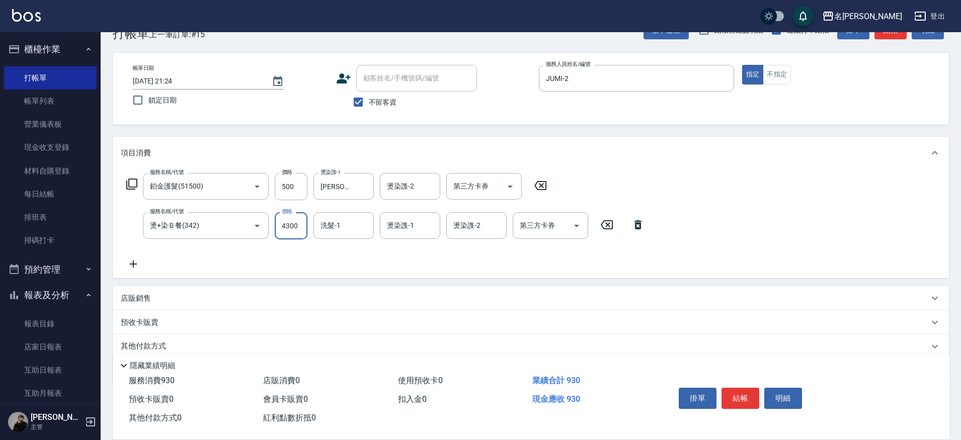
type input "4300"
type input "[PERSON_NAME]-30"
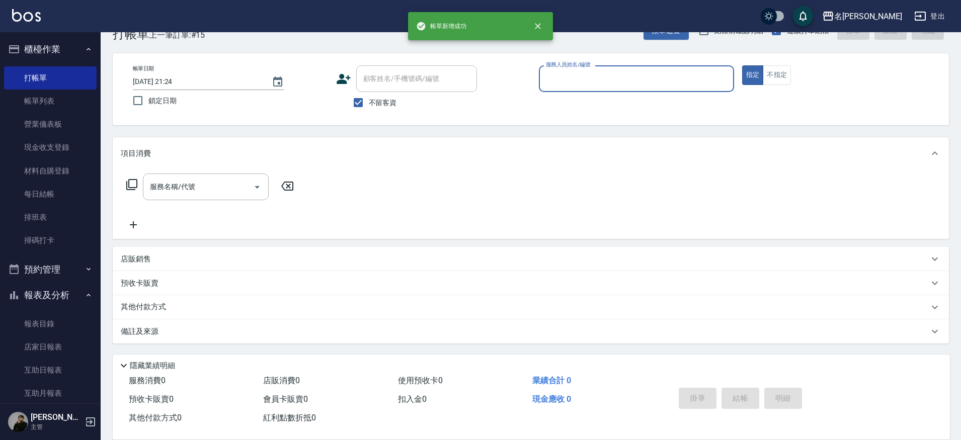
scroll to position [28, 0]
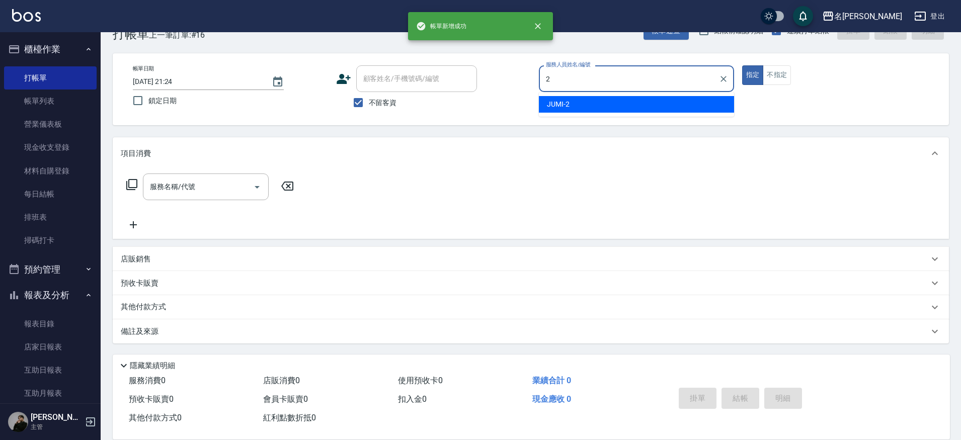
type input "JUMI-2"
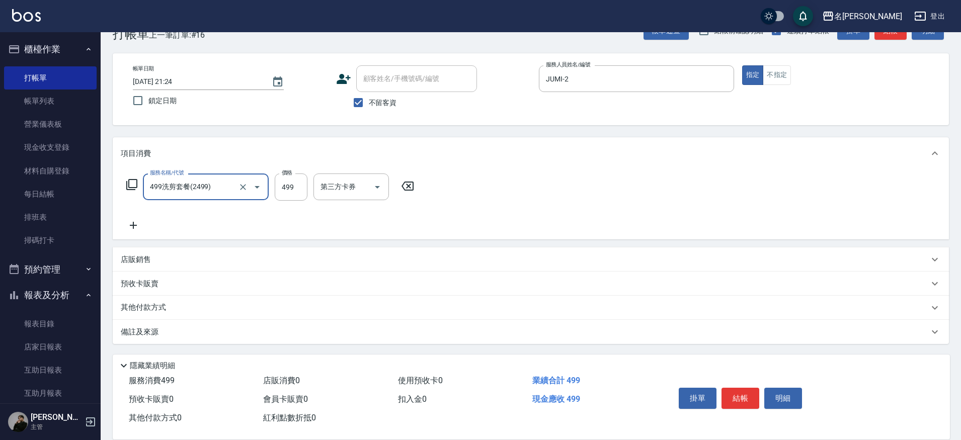
type input "499洗剪套餐(2499)"
type input "500"
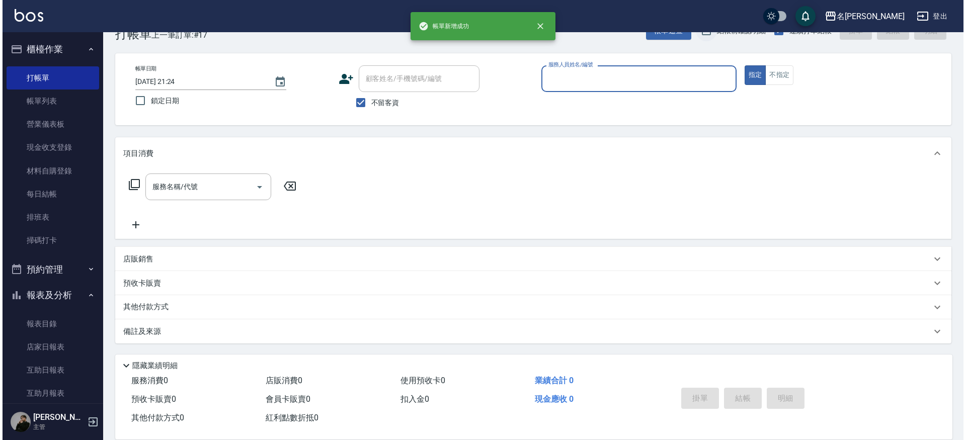
scroll to position [23, 0]
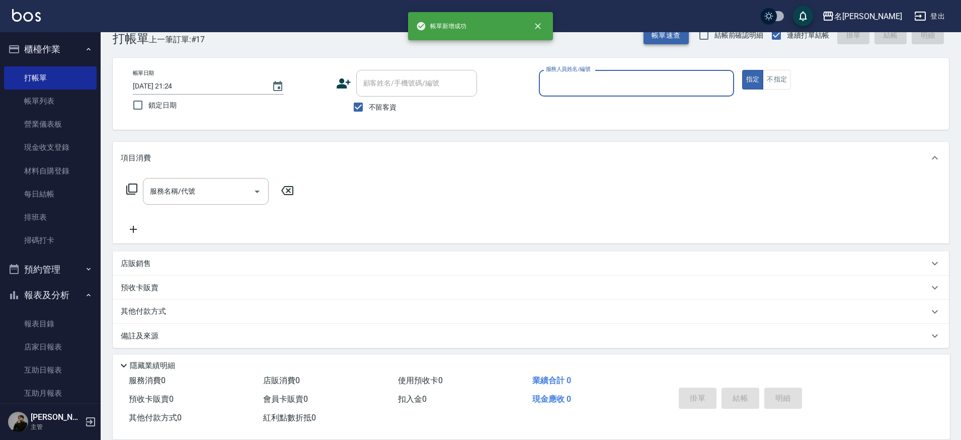
click at [687, 38] on button "帳單速查" at bounding box center [666, 35] width 45 height 19
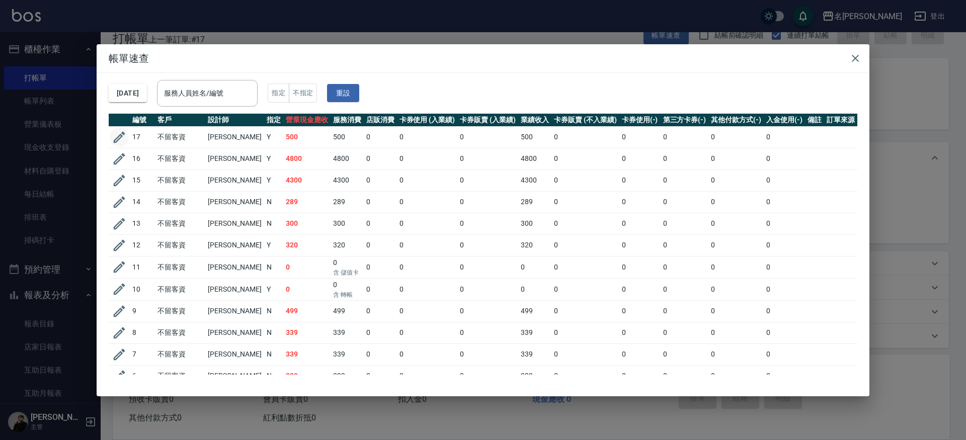
click at [112, 144] on icon "button" at bounding box center [119, 137] width 15 height 15
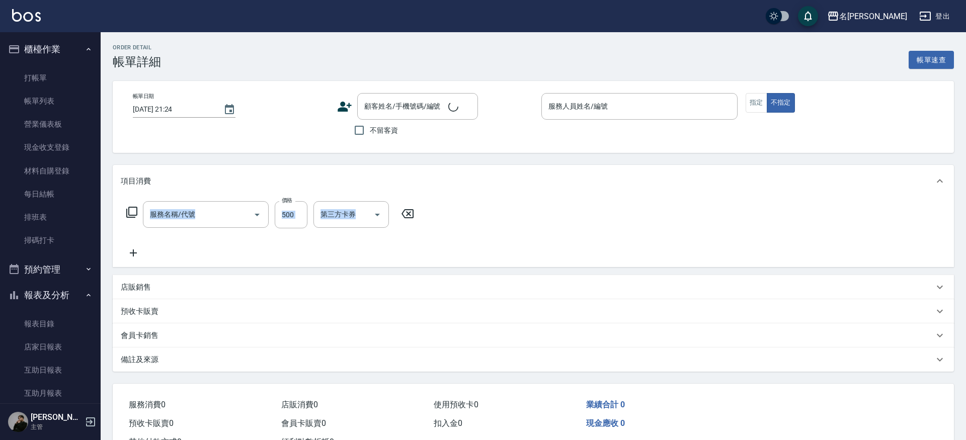
checkbox input "true"
type input "JUMI-2"
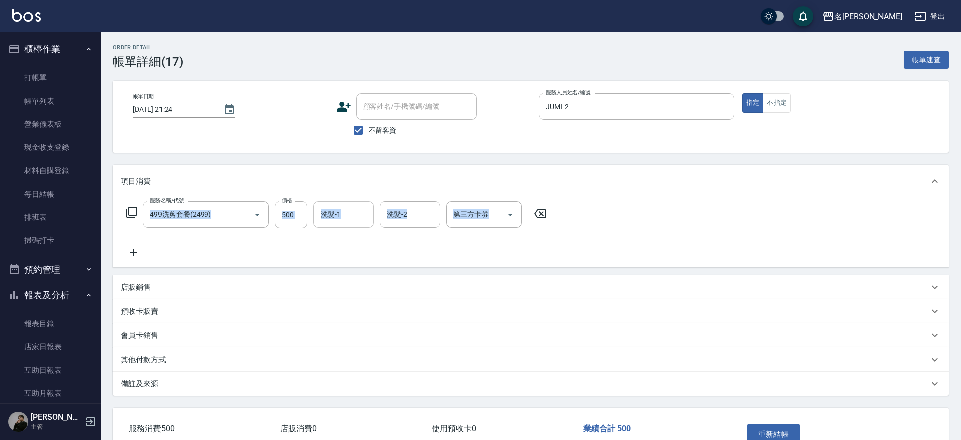
type input "499洗剪套餐(2499)"
click at [342, 217] on input "洗髮-1" at bounding box center [343, 215] width 51 height 18
type input "妞妞-66"
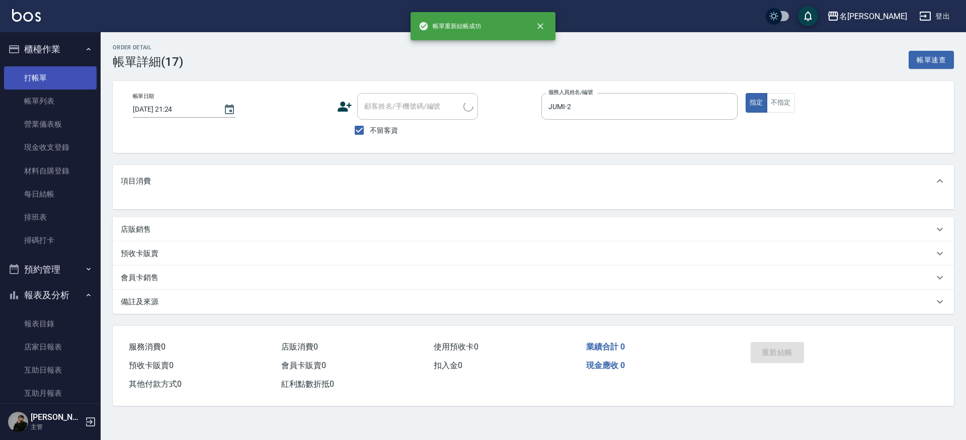
drag, startPoint x: 50, startPoint y: 89, endPoint x: 45, endPoint y: 71, distance: 18.2
click at [50, 90] on link "帳單列表" at bounding box center [50, 101] width 93 height 23
click at [45, 71] on link "打帳單" at bounding box center [50, 77] width 93 height 23
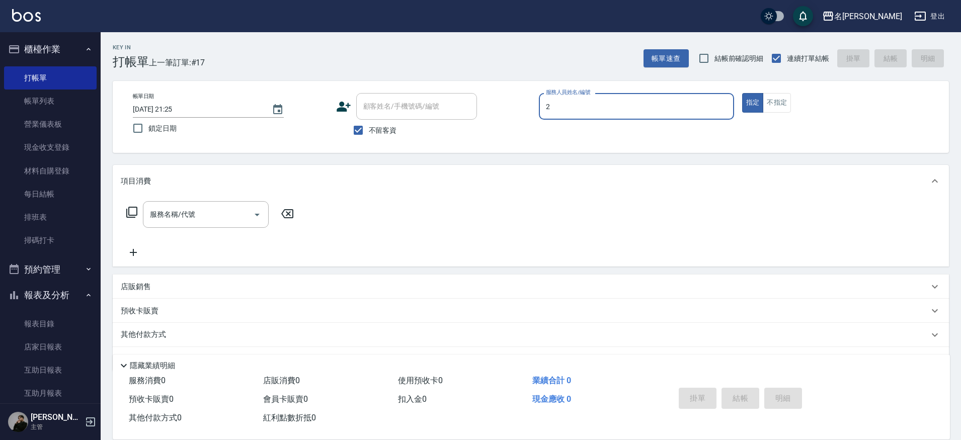
type input "JUMI-2"
type button "true"
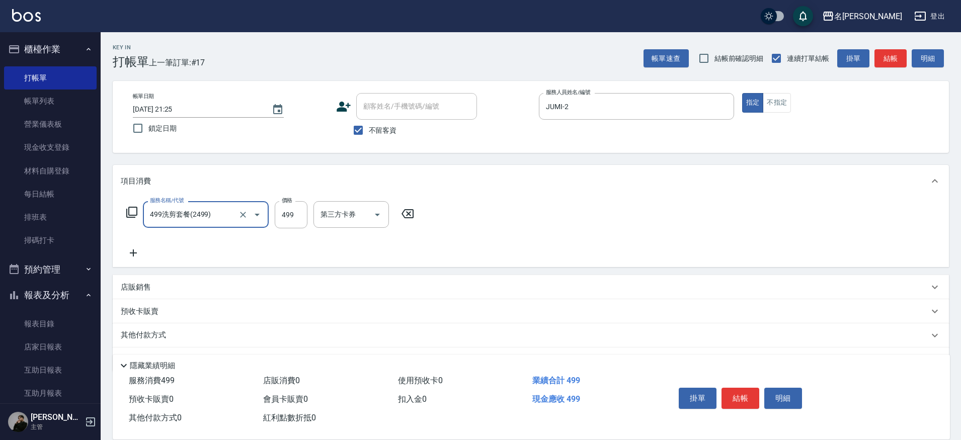
type input "499洗剪套餐(2499)"
type input "500"
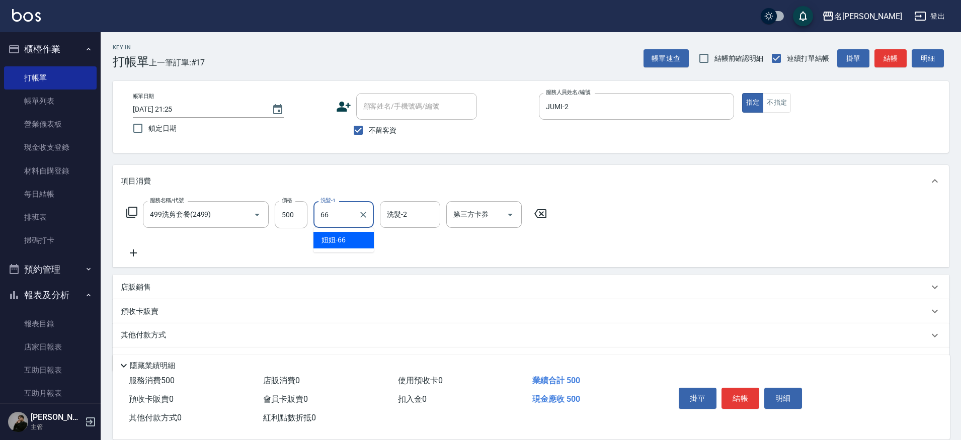
type input "妞妞-66"
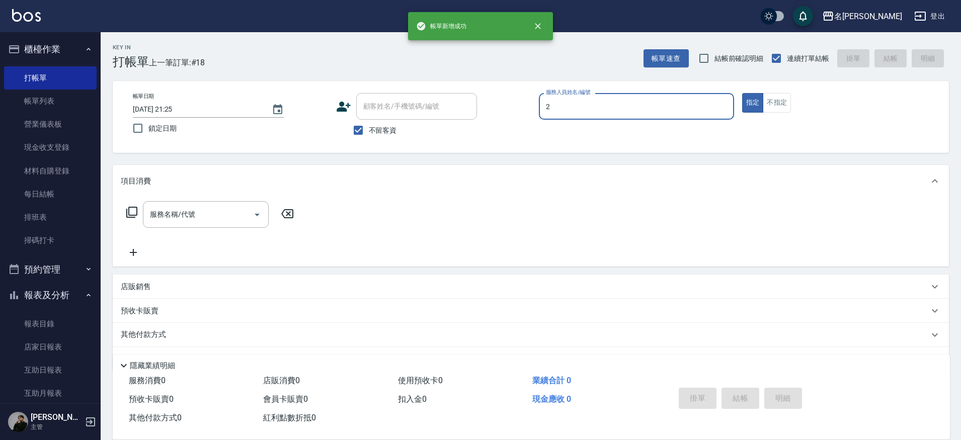
type input "JUMI-2"
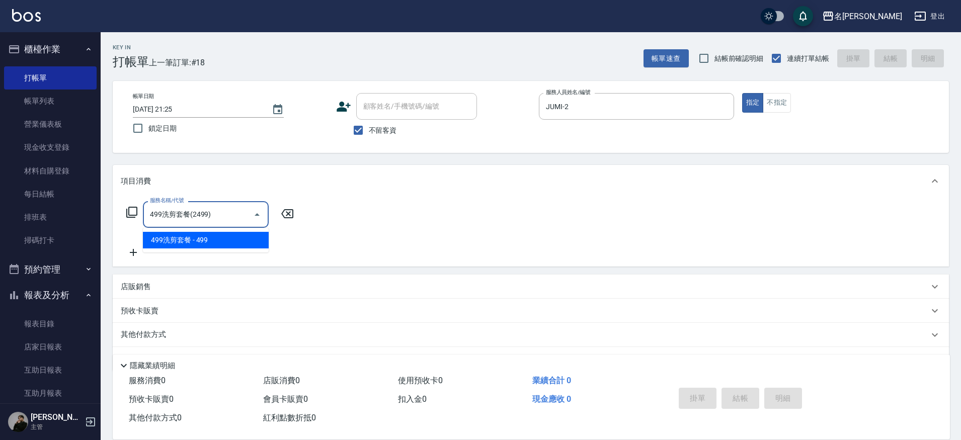
type input "499洗剪套餐(2499)"
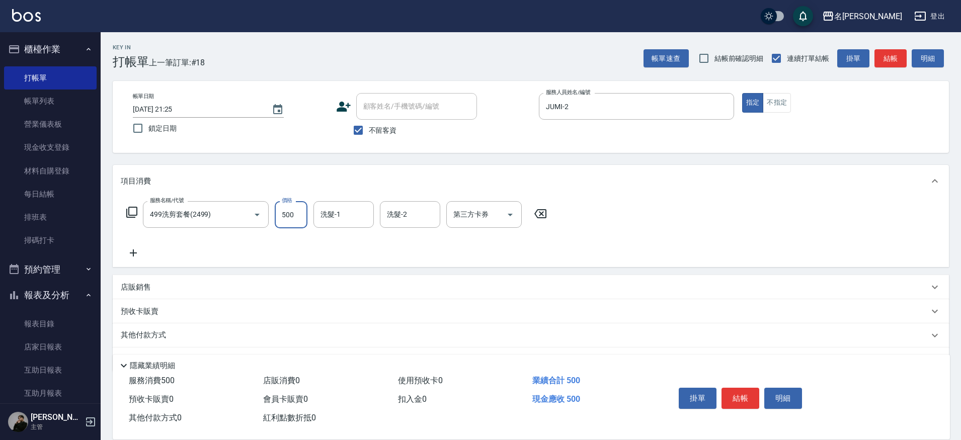
type input "500"
type input "[PERSON_NAME]-30"
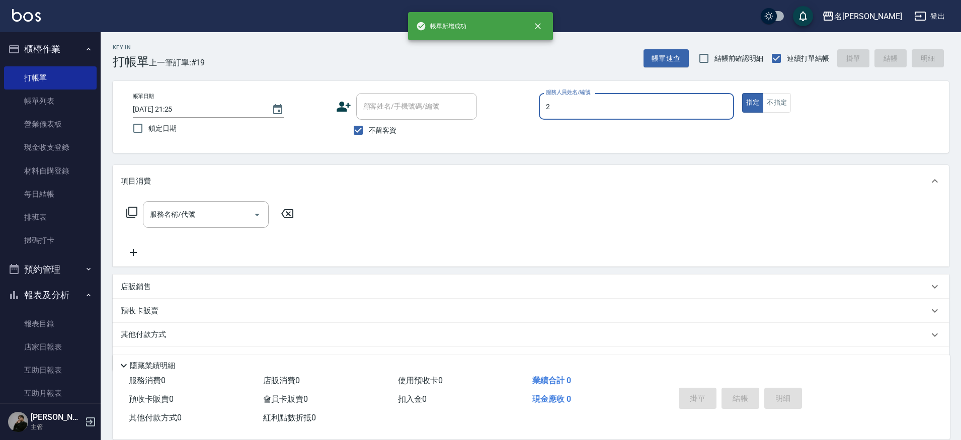
type input "JUMI-2"
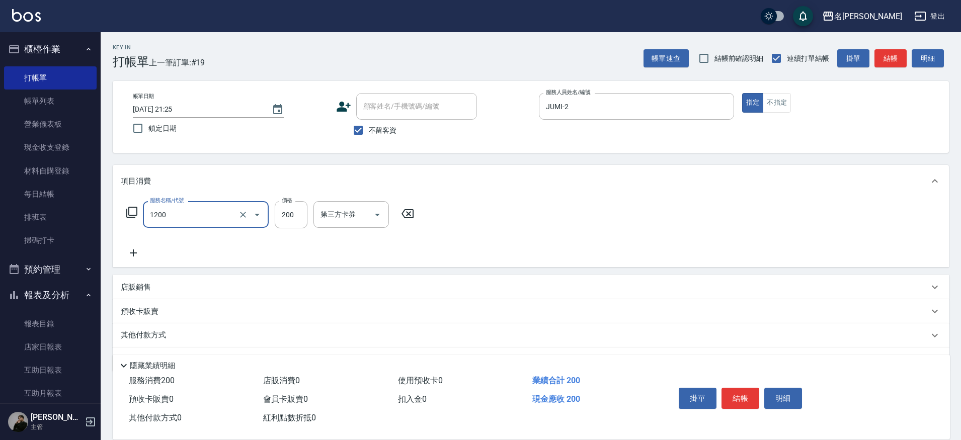
type input "一般洗+精油(1200)"
click at [297, 212] on input "2560" at bounding box center [291, 214] width 33 height 27
type input "250"
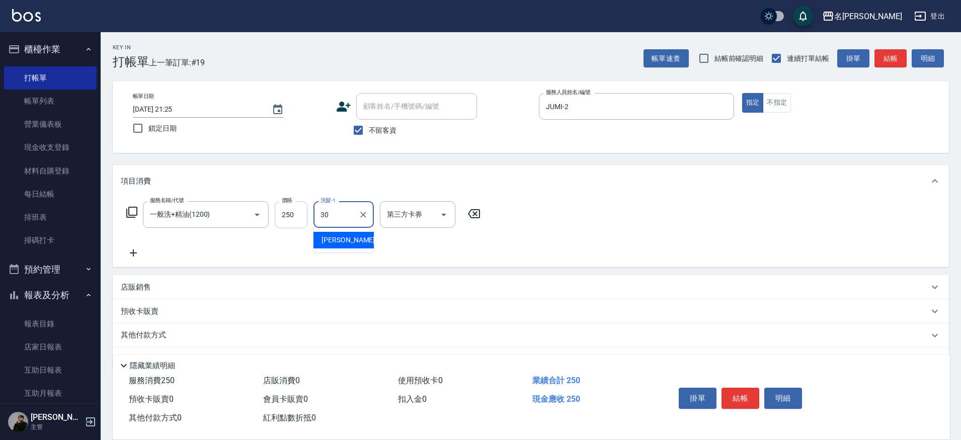
type input "[PERSON_NAME]-30"
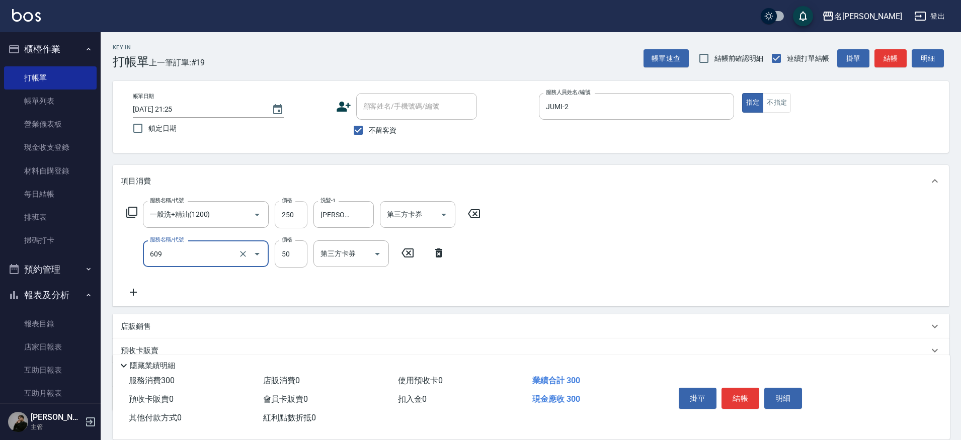
type input "精油(609)"
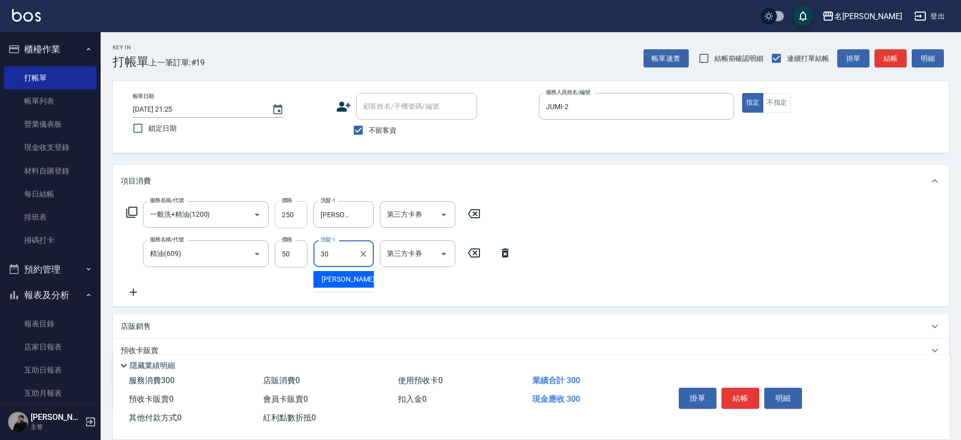
type input "[PERSON_NAME]-30"
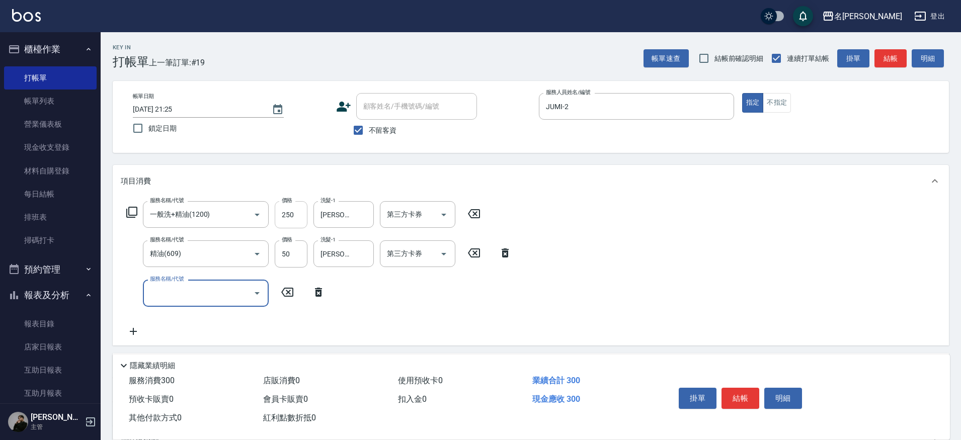
type input "3"
type input "精油(長)(608)"
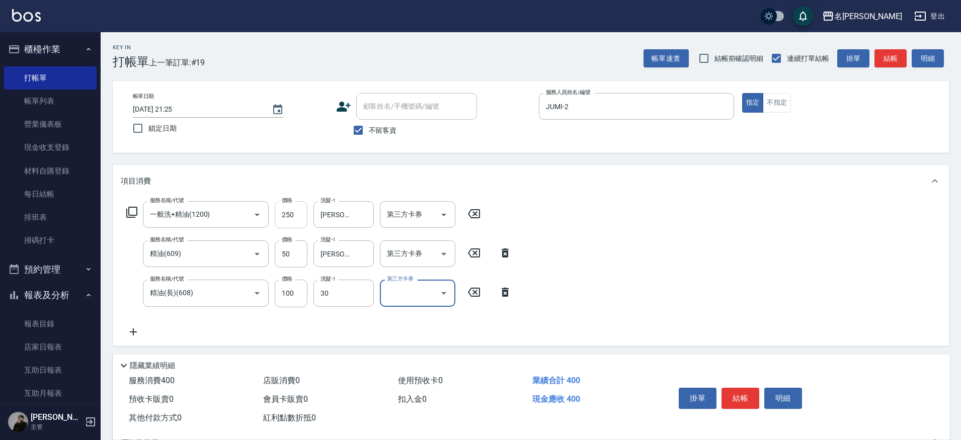
type input "[PERSON_NAME]-30"
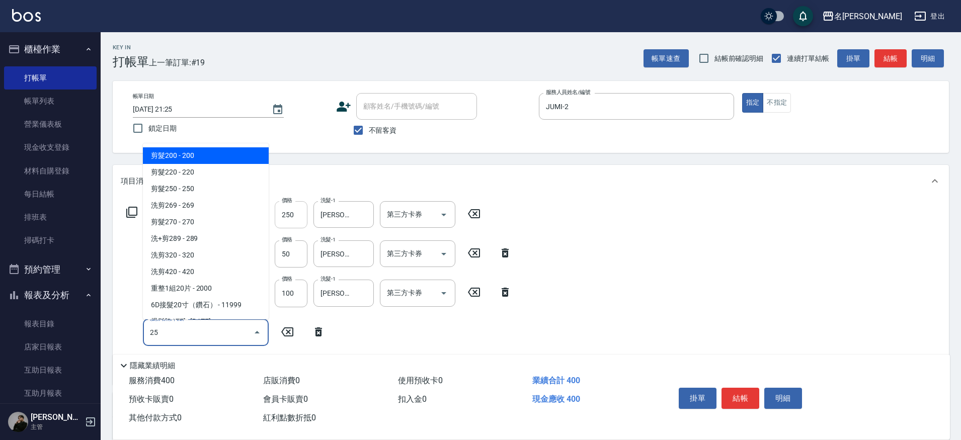
type input "250"
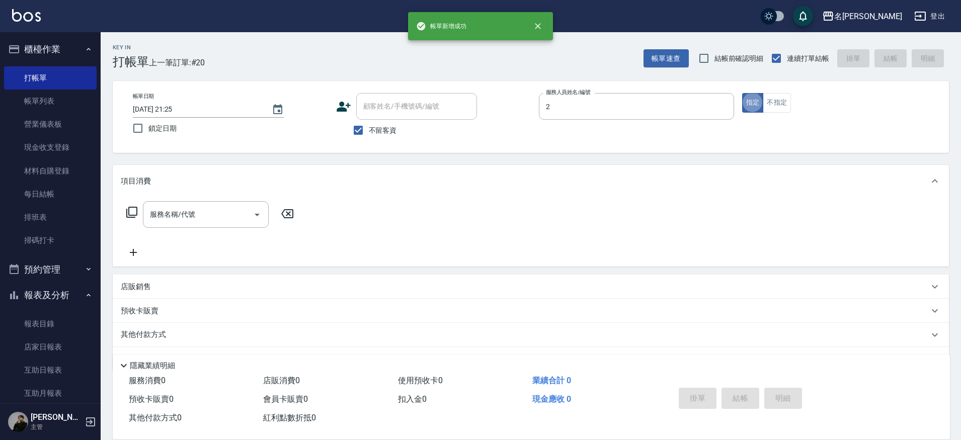
type input "JUMI-2"
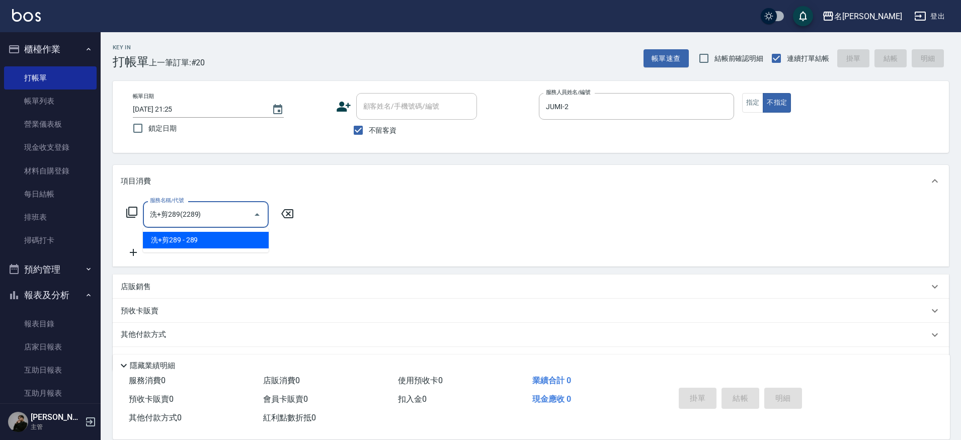
type input "洗+剪289(2289)"
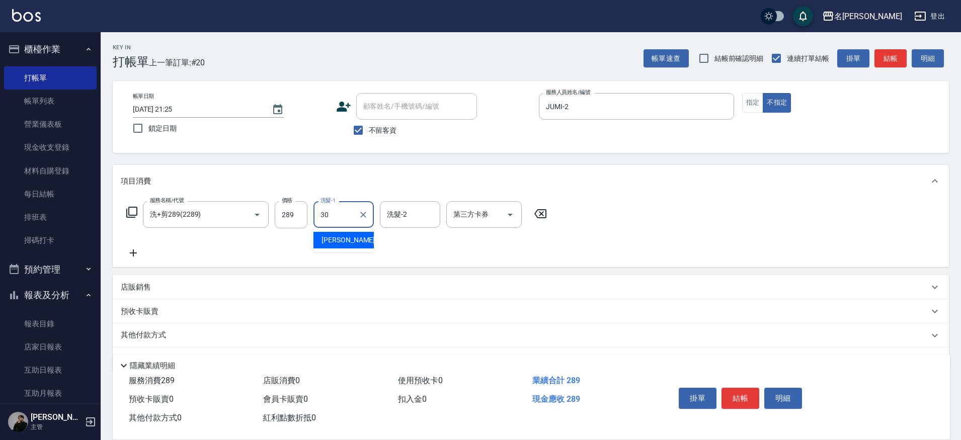
type input "[PERSON_NAME]-30"
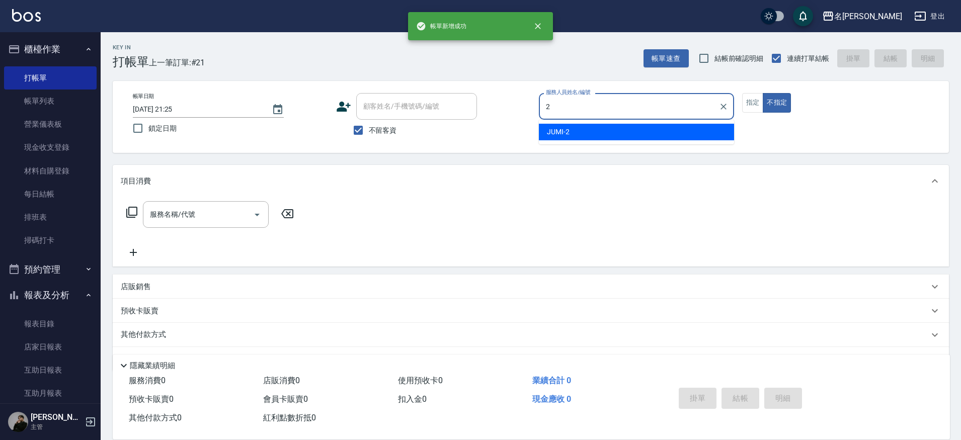
type input "JUMI-2"
type button "false"
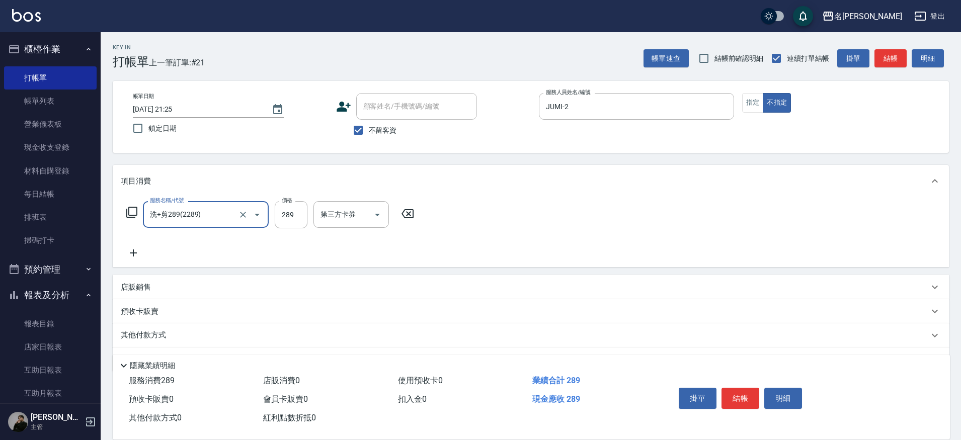
type input "洗+剪289(2289)"
type input "[PERSON_NAME]-30"
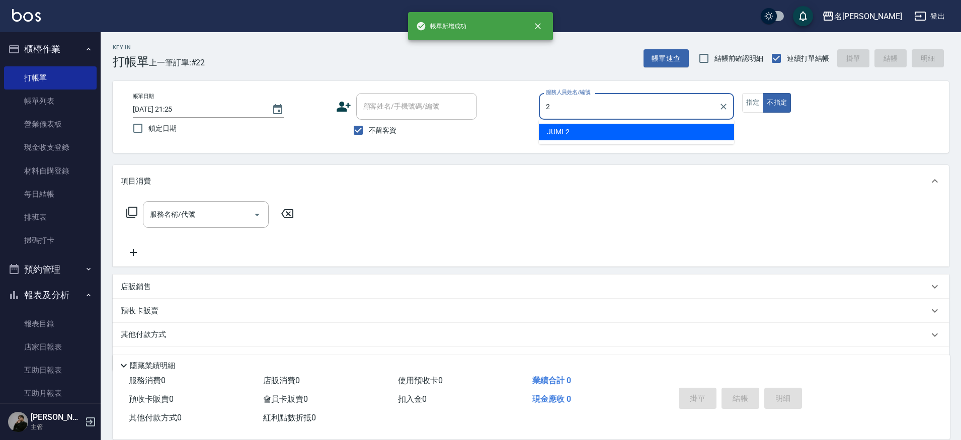
type input "JUMI-2"
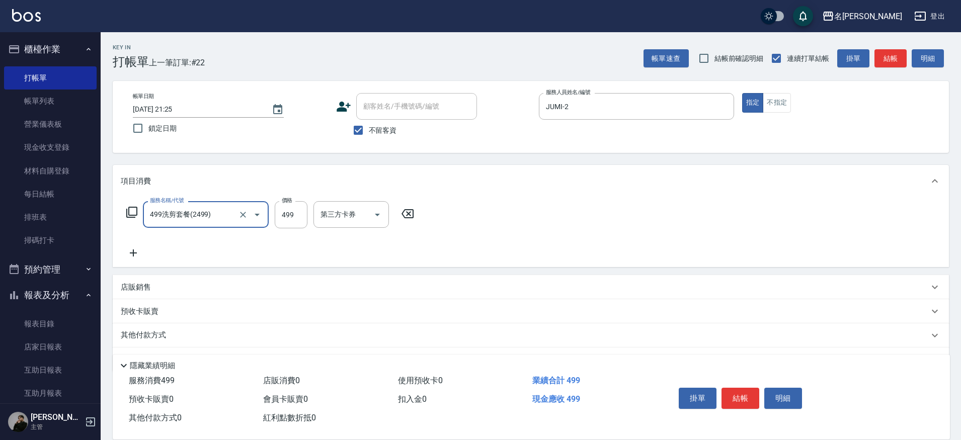
type input "499洗剪套餐(2499)"
type input "500"
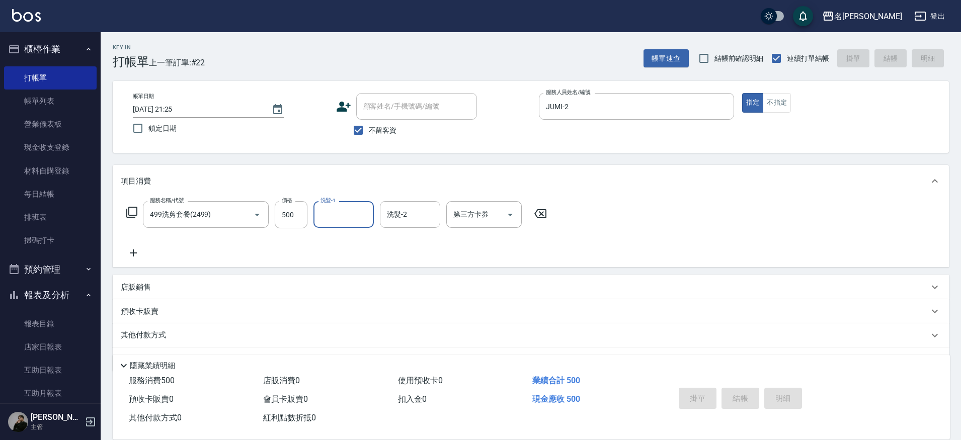
type input "[DATE] 21:26"
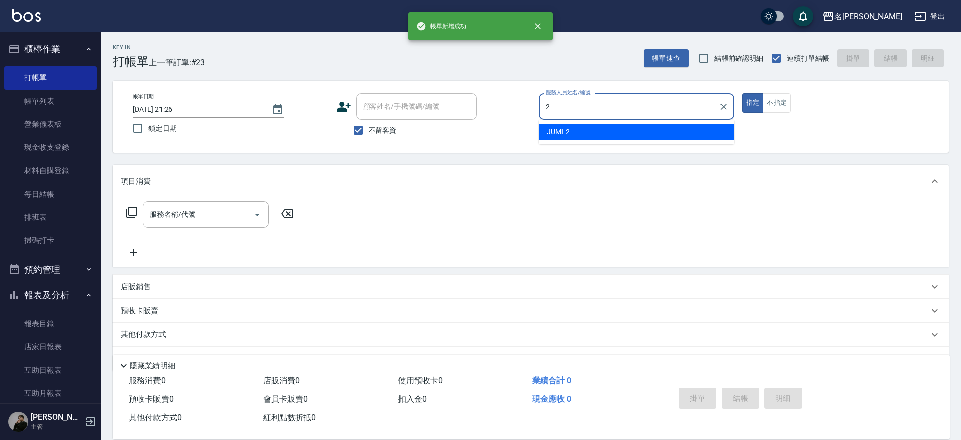
type input "JUMI-2"
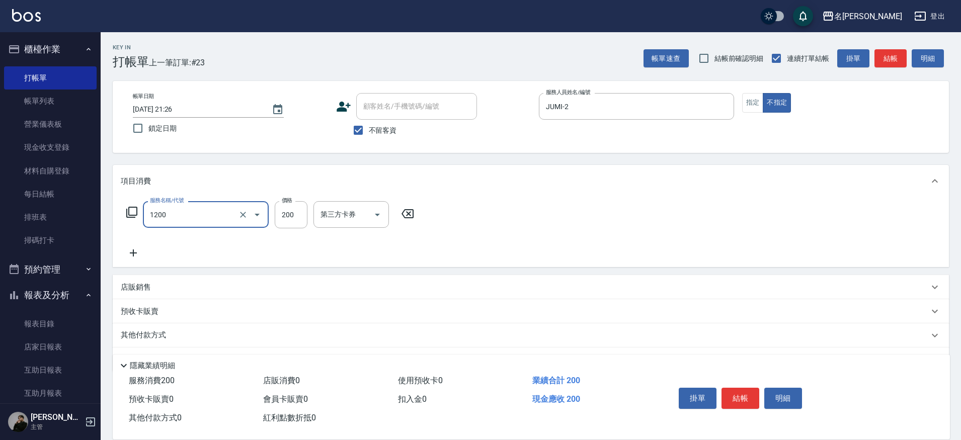
type input "一般洗+精油(1200)"
type input "250"
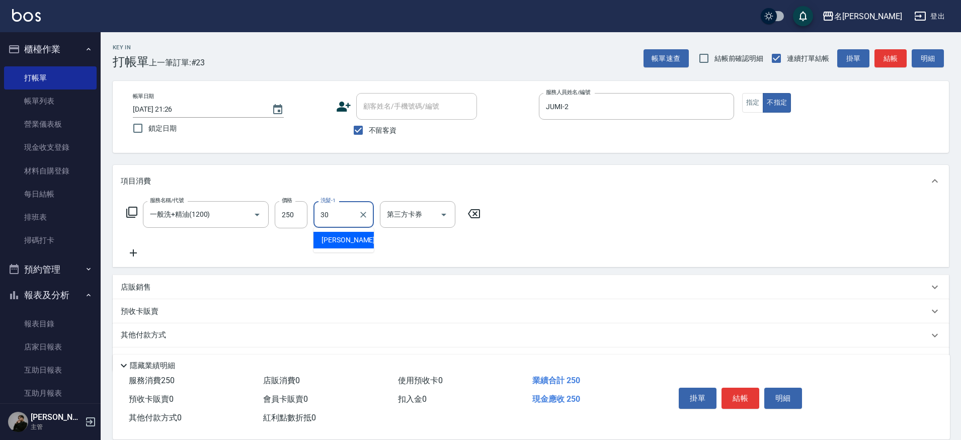
type input "[PERSON_NAME]-30"
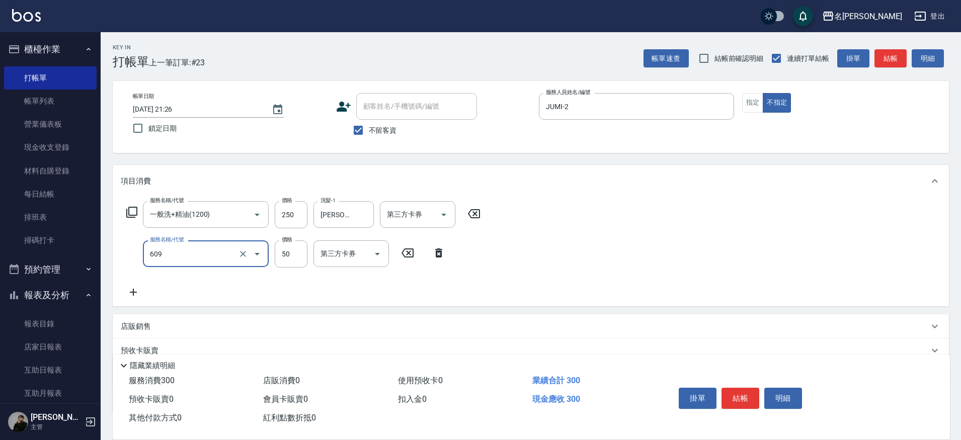
type input "精油(609)"
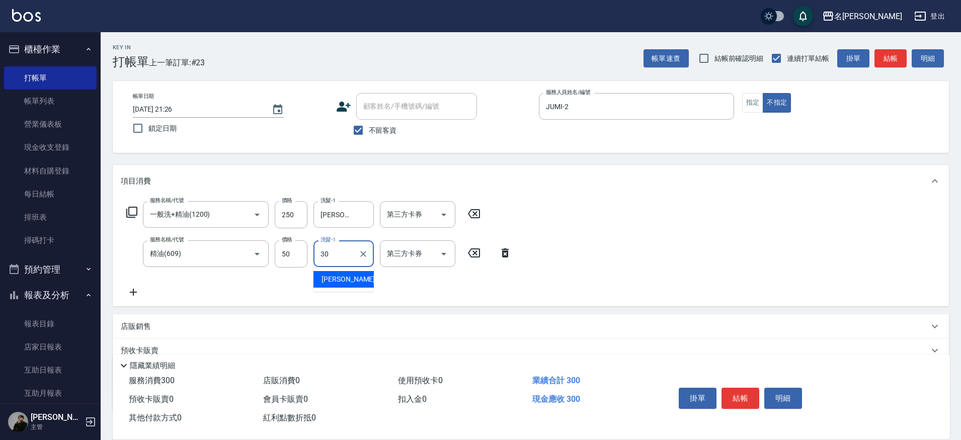
type input "[PERSON_NAME]-30"
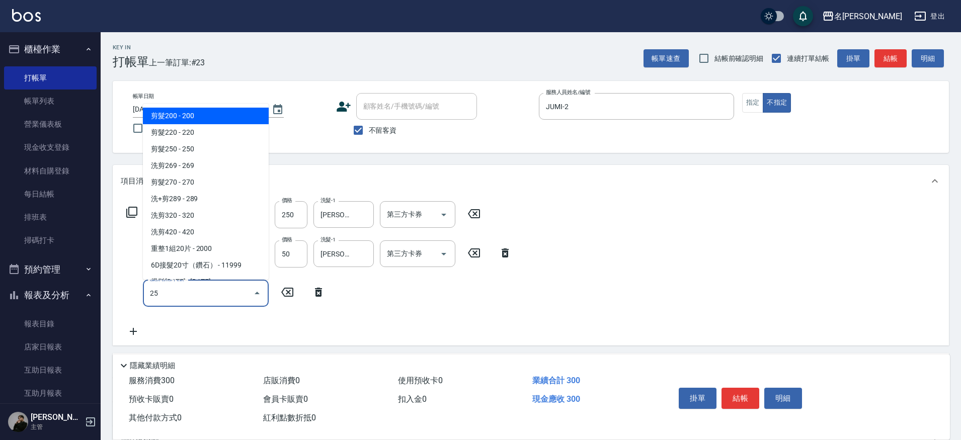
type input "250"
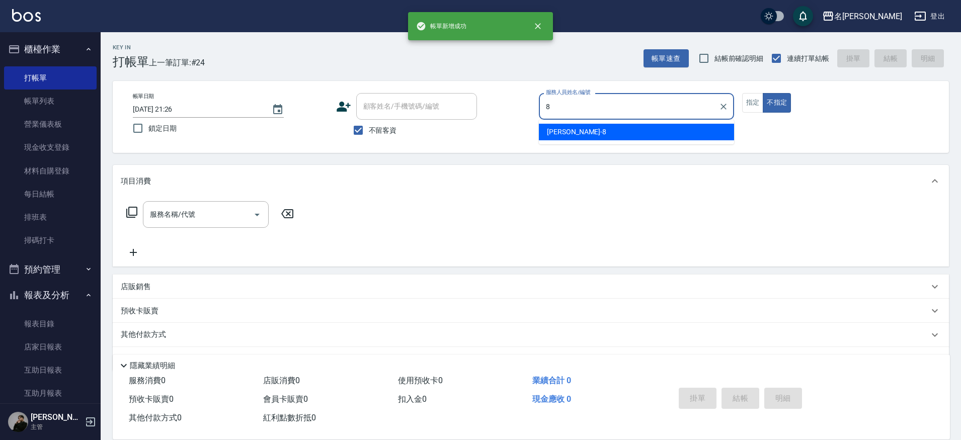
type input "Kira-8"
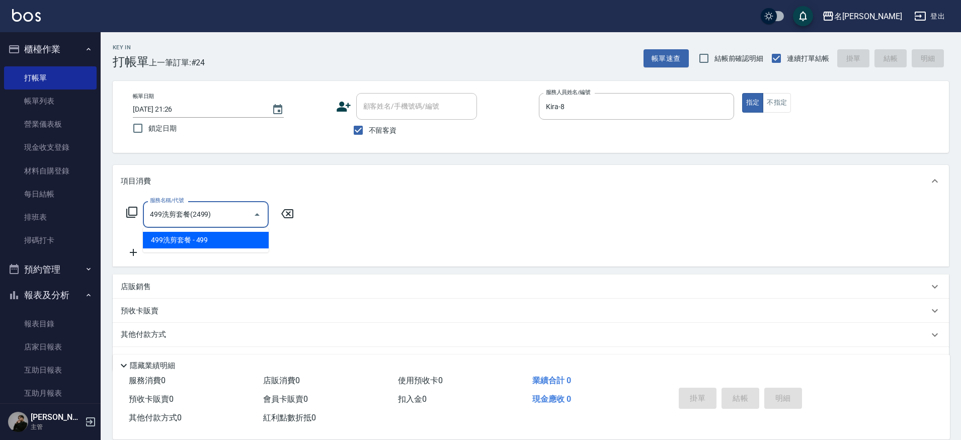
type input "499洗剪套餐(2499)"
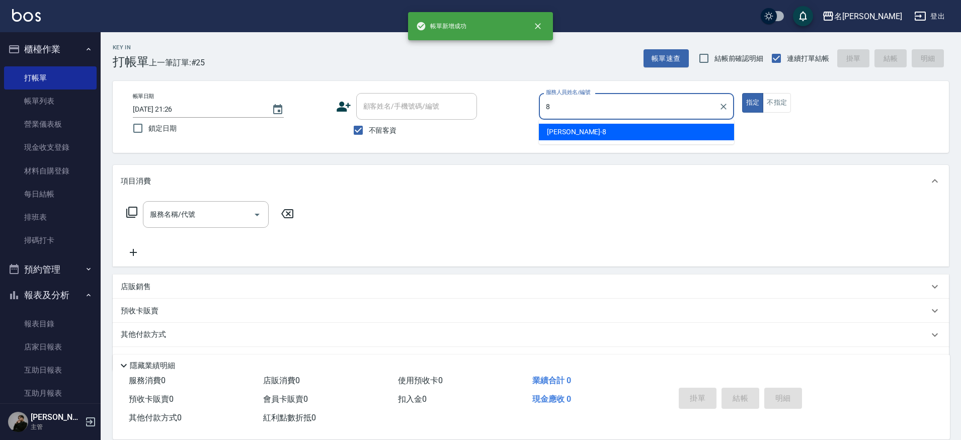
type input "Kira-8"
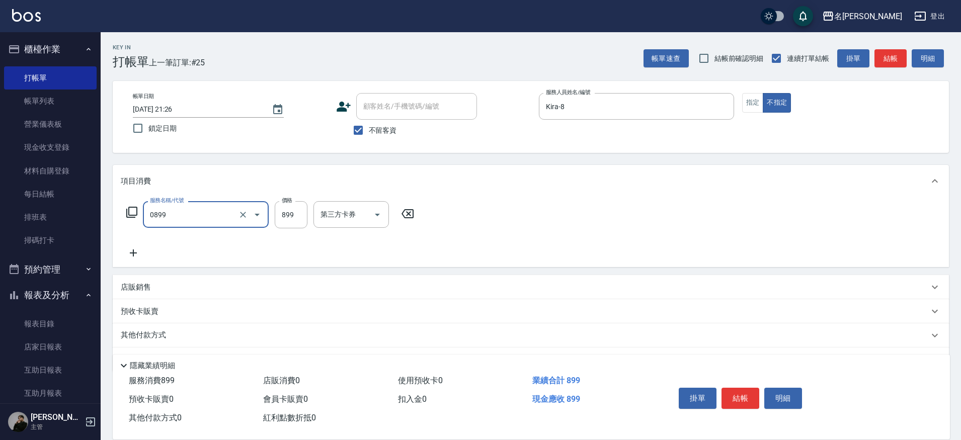
type input "REVIVRE(0899)"
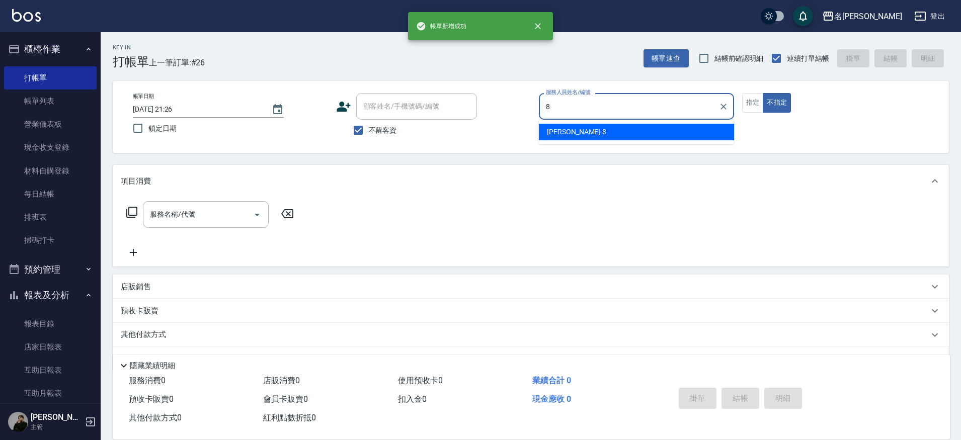
type input "Kira-8"
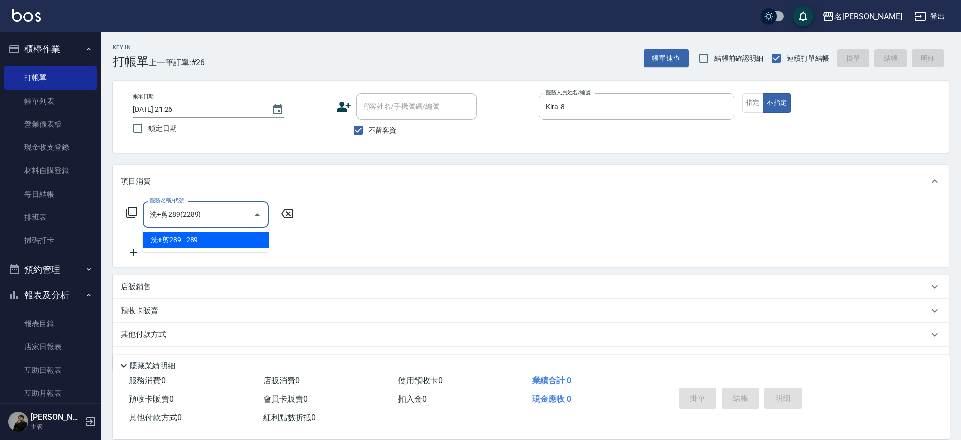
type input "洗+剪289(2289)"
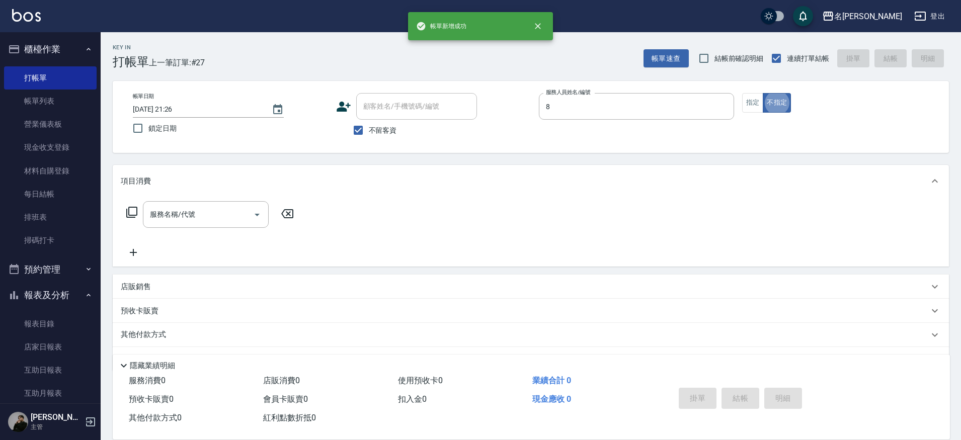
type input "Kira-8"
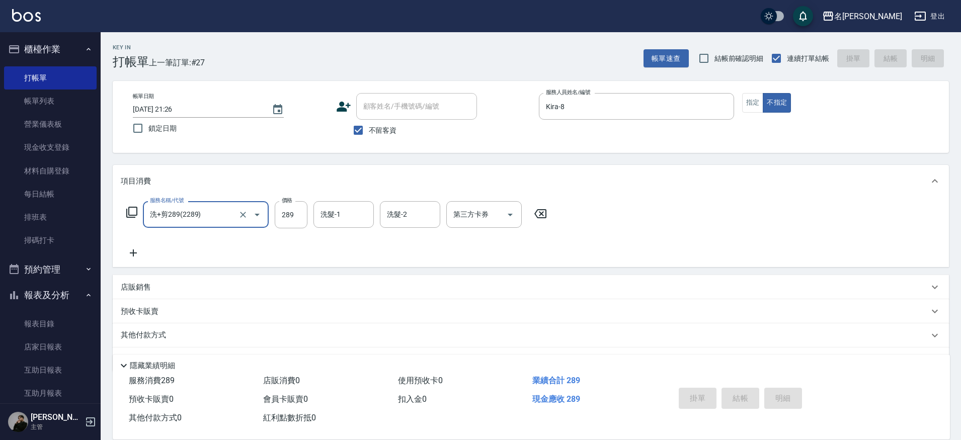
type input "洗+剪289(2289)"
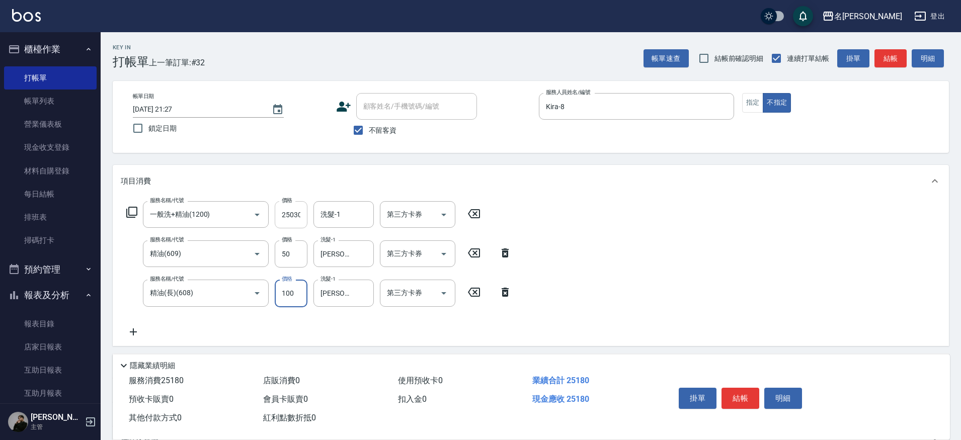
click at [296, 221] on input "25030" at bounding box center [291, 214] width 33 height 27
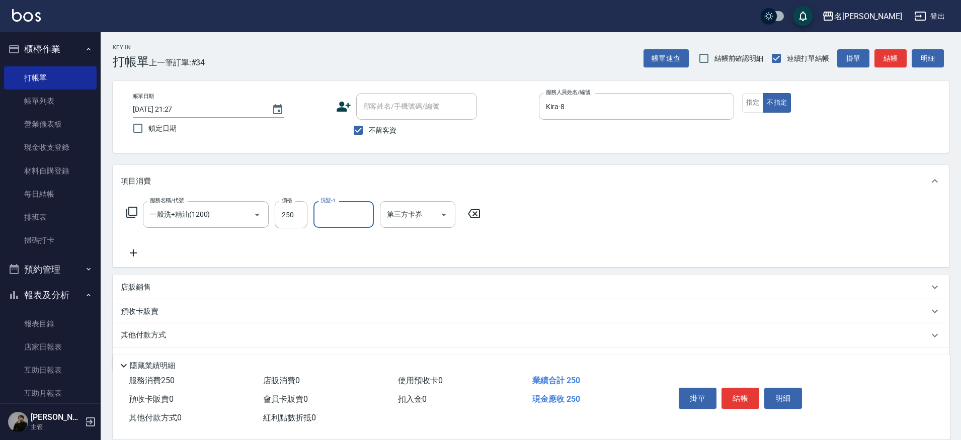
click at [480, 217] on icon at bounding box center [473, 214] width 25 height 12
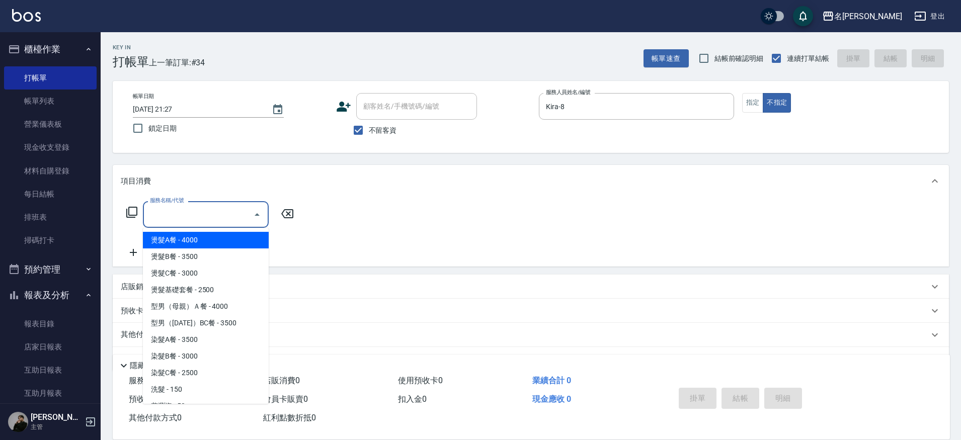
click at [226, 212] on input "服務名稱/代號" at bounding box center [198, 215] width 102 height 18
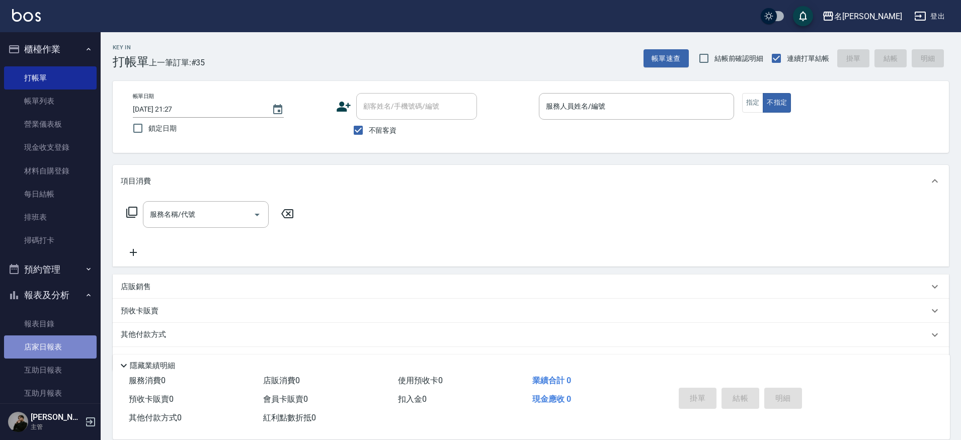
click at [85, 345] on link "店家日報表" at bounding box center [50, 347] width 93 height 23
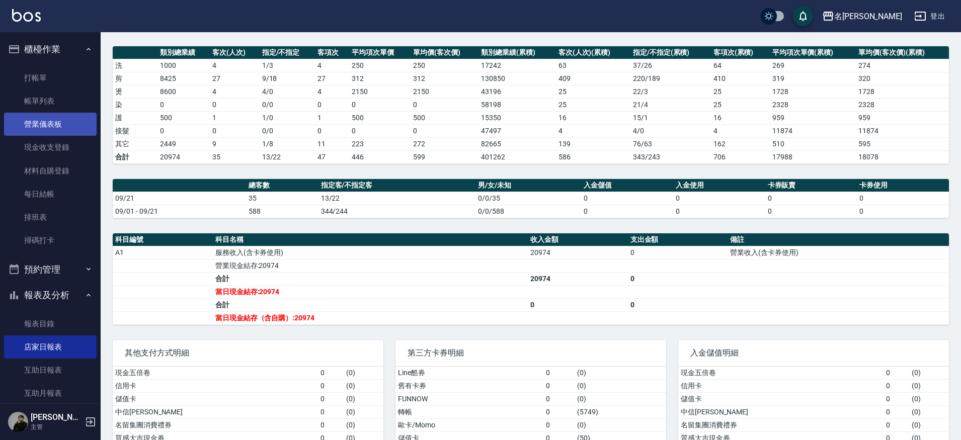
scroll to position [131, 0]
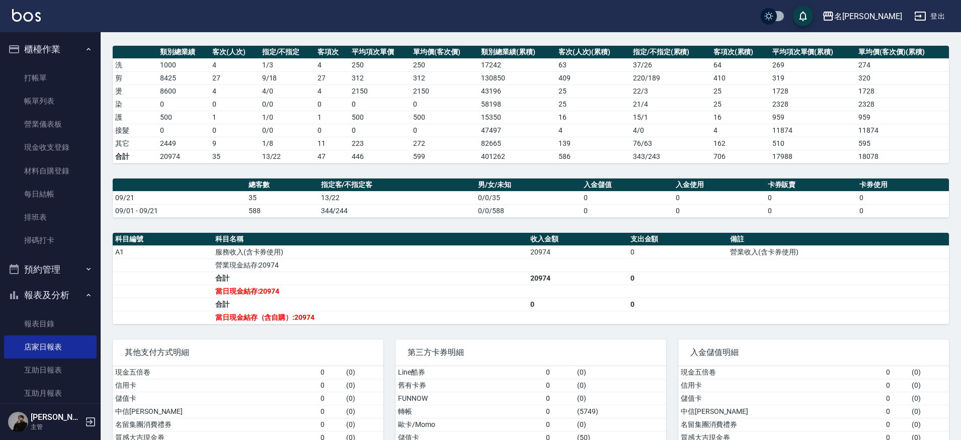
drag, startPoint x: 69, startPoint y: 106, endPoint x: 211, endPoint y: 26, distance: 162.9
click at [69, 106] on link "帳單列表" at bounding box center [50, 101] width 93 height 23
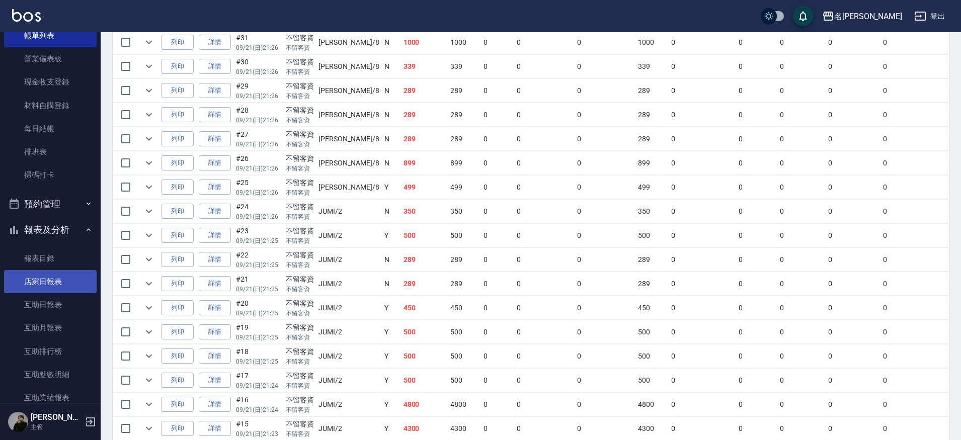
scroll to position [67, 0]
click at [74, 287] on link "店家日報表" at bounding box center [50, 279] width 93 height 23
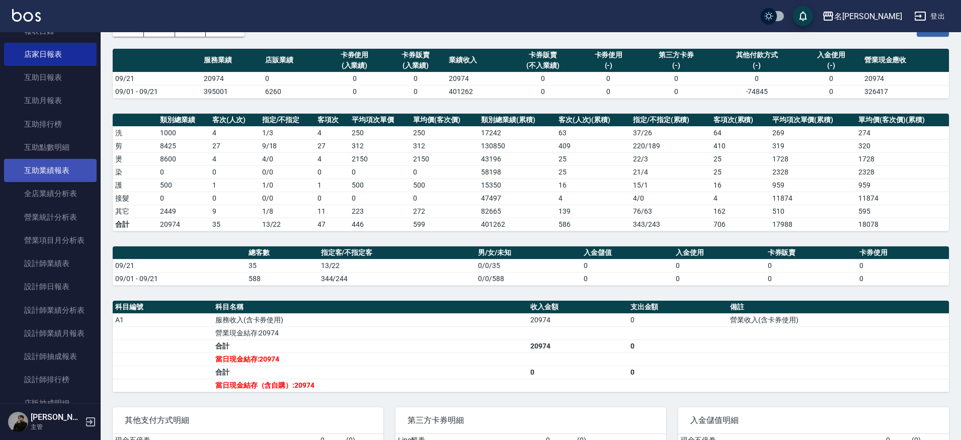
scroll to position [293, 0]
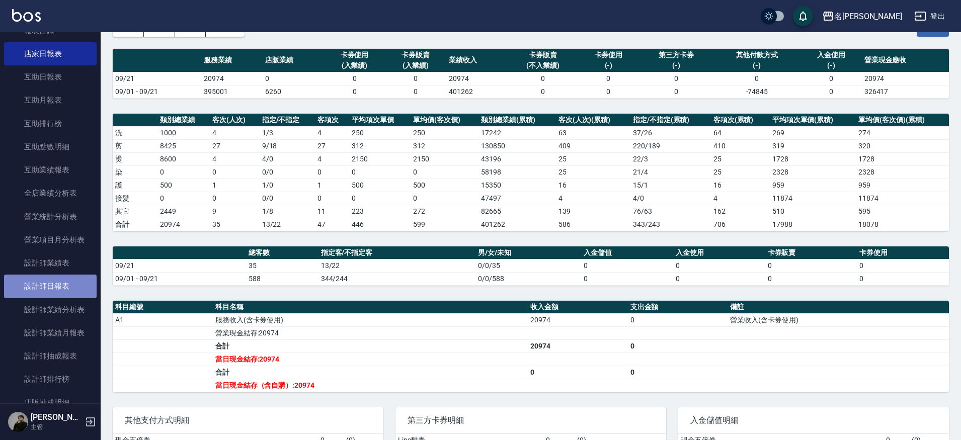
click at [54, 275] on link "設計師日報表" at bounding box center [50, 286] width 93 height 23
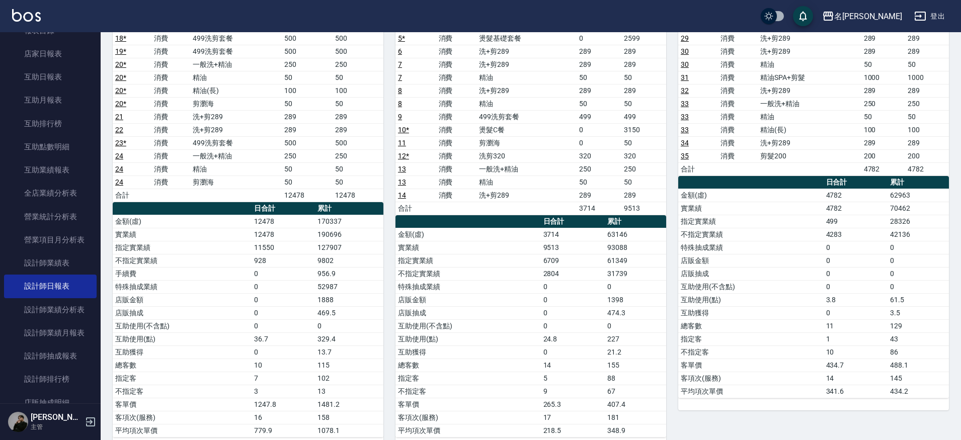
scroll to position [175, 0]
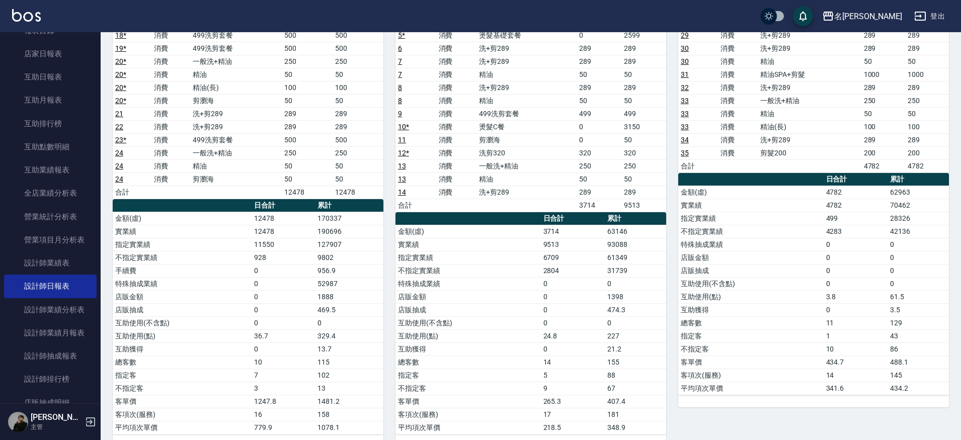
click at [575, 254] on td "6709" at bounding box center [573, 257] width 64 height 13
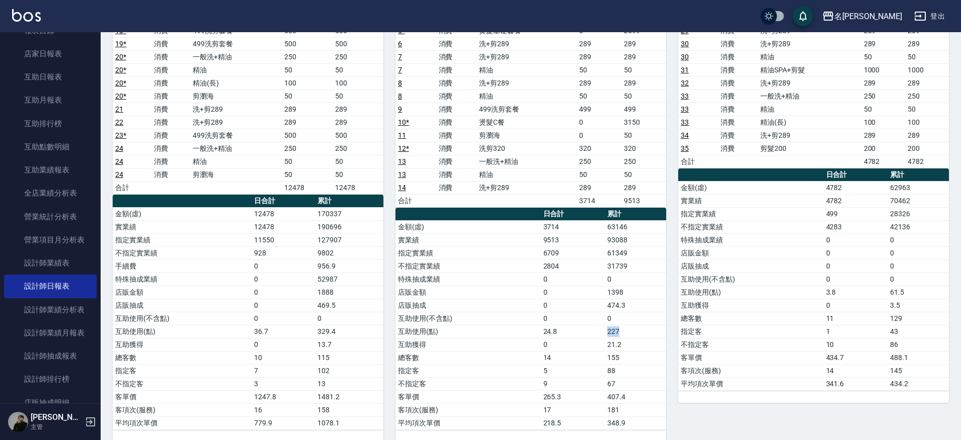
drag, startPoint x: 609, startPoint y: 333, endPoint x: 634, endPoint y: 331, distance: 25.2
click at [627, 331] on td "227" at bounding box center [635, 331] width 61 height 13
drag, startPoint x: 638, startPoint y: 331, endPoint x: 604, endPoint y: 315, distance: 37.4
click at [637, 331] on td "227" at bounding box center [635, 331] width 61 height 13
drag, startPoint x: 606, startPoint y: 225, endPoint x: 645, endPoint y: 277, distance: 65.0
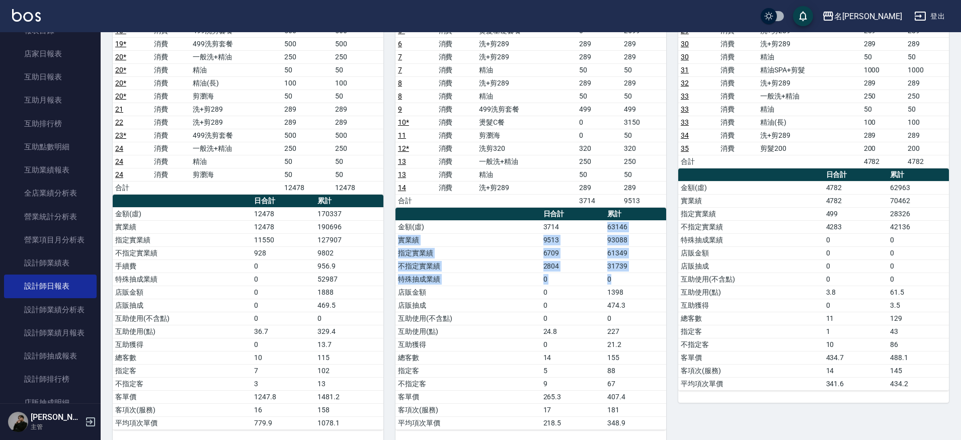
click at [645, 277] on tbody "金額(虛) 3714 63146 實業績 9513 93088 指定實業績 6709 61349 不指定實業績 2804 31739 特殊抽成業績 0 0 店…" at bounding box center [530, 324] width 271 height 209
click at [638, 331] on td "227" at bounding box center [635, 331] width 61 height 13
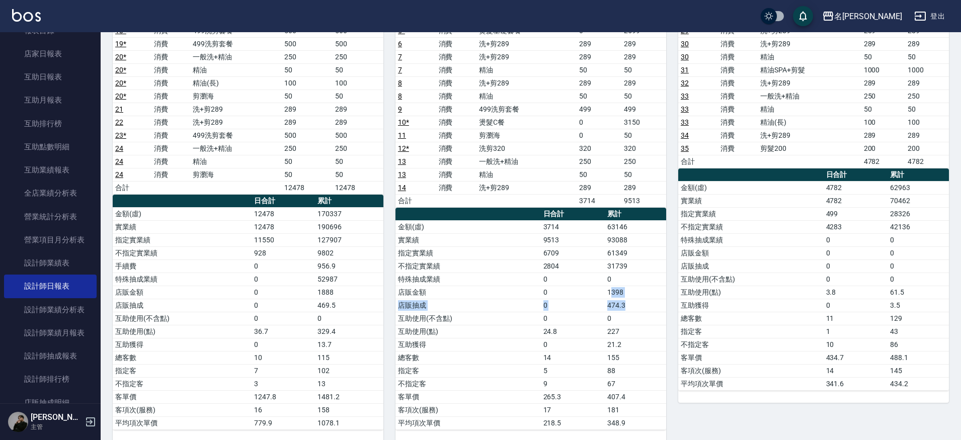
drag, startPoint x: 622, startPoint y: 292, endPoint x: 551, endPoint y: 336, distance: 83.5
click at [627, 307] on tbody "金額(虛) 3714 63146 實業績 9513 93088 指定實業績 6709 61349 不指定實業績 2804 31739 特殊抽成業績 0 0 店…" at bounding box center [530, 324] width 271 height 209
click at [555, 336] on td "24.8" at bounding box center [573, 331] width 64 height 13
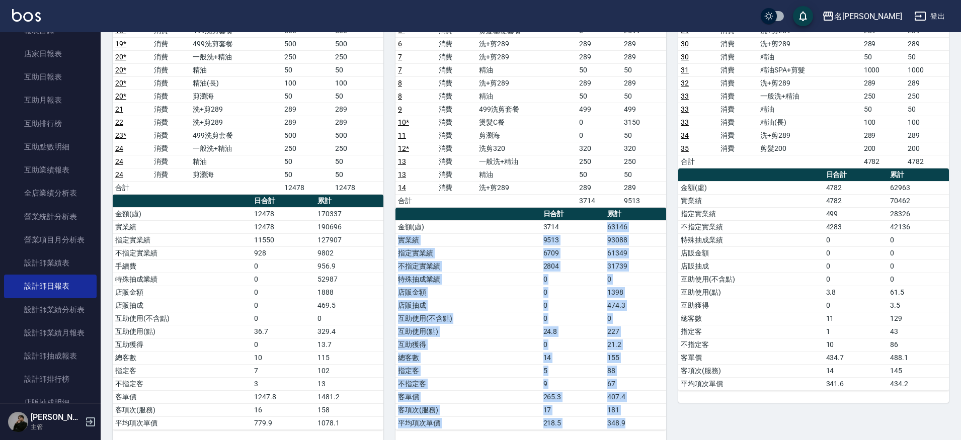
drag, startPoint x: 608, startPoint y: 225, endPoint x: 630, endPoint y: 426, distance: 201.9
click at [630, 426] on tbody "金額(虛) 3714 63146 實業績 9513 93088 指定實業績 6709 61349 不指定實業績 2804 31739 特殊抽成業績 0 0 店…" at bounding box center [530, 324] width 271 height 209
click at [557, 267] on td "2804" at bounding box center [573, 266] width 64 height 13
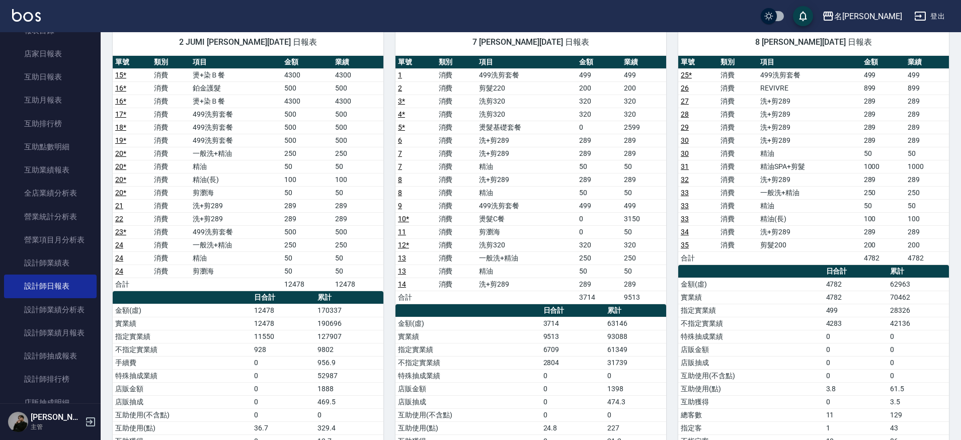
scroll to position [193, 0]
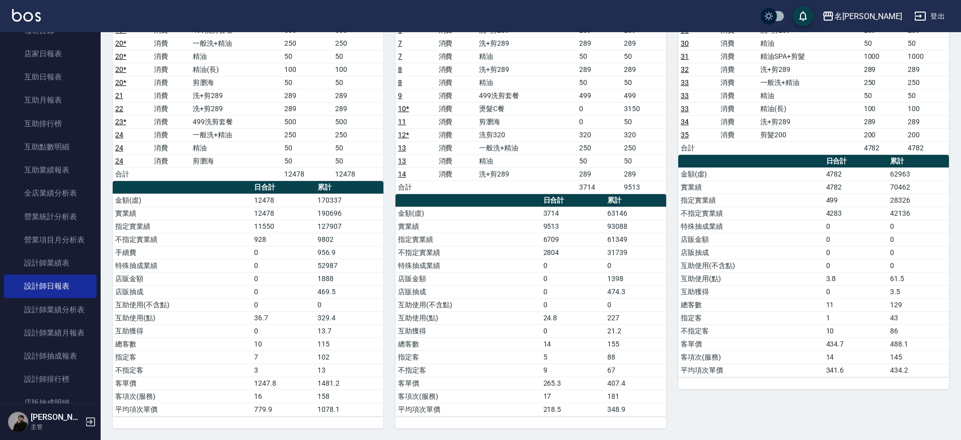
click at [298, 282] on td "0" at bounding box center [283, 278] width 63 height 13
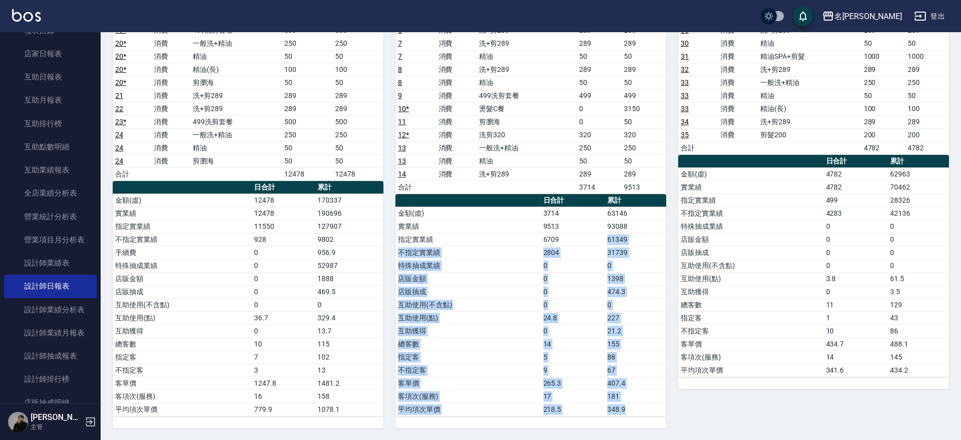
drag, startPoint x: 652, startPoint y: 241, endPoint x: 645, endPoint y: 406, distance: 165.2
click at [645, 405] on tbody "金額(虛) 3714 63146 實業績 9513 93088 指定實業績 6709 61349 不指定實業績 2804 31739 特殊抽成業績 0 0 店…" at bounding box center [530, 311] width 271 height 209
click at [645, 406] on td "348.9" at bounding box center [635, 409] width 61 height 13
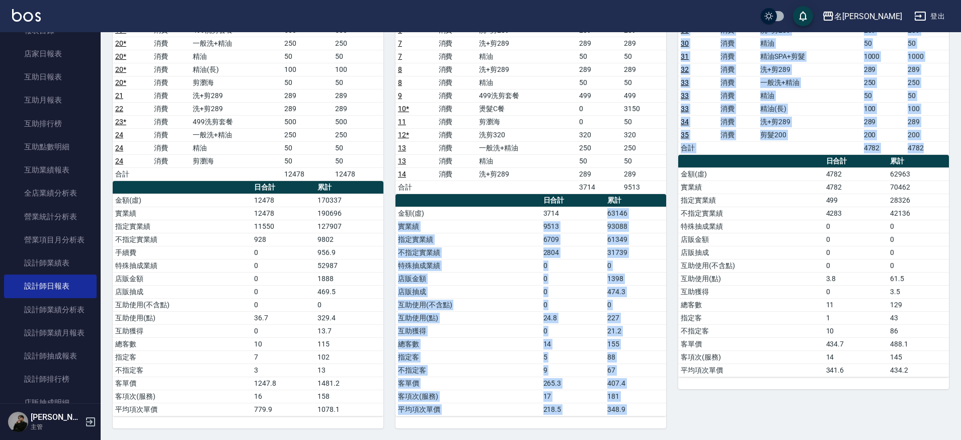
drag, startPoint x: 607, startPoint y: 213, endPoint x: 666, endPoint y: 336, distance: 136.2
click at [666, 336] on div "2 JUMI [PERSON_NAME][DATE] 日報表 單號 類別 項目 金額 業績 15 * 消費 燙+染Ｂ餐 4300 4300 16 * 消費 鉑…" at bounding box center [525, 168] width 848 height 522
click at [666, 336] on div "8 Kira [PERSON_NAME][DATE] 日報表 單號 類別 項目 金額 業績 25 * 消費 499洗剪套餐 499 499 26 消費 REV…" at bounding box center [807, 168] width 283 height 522
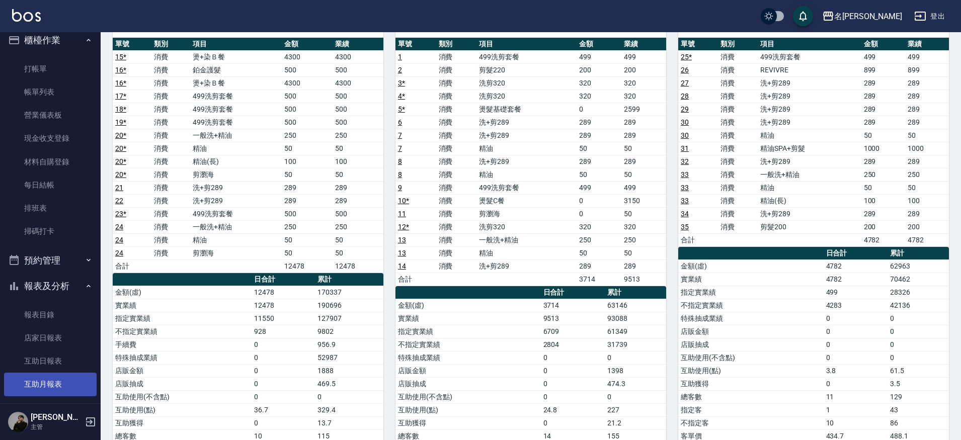
scroll to position [8, 0]
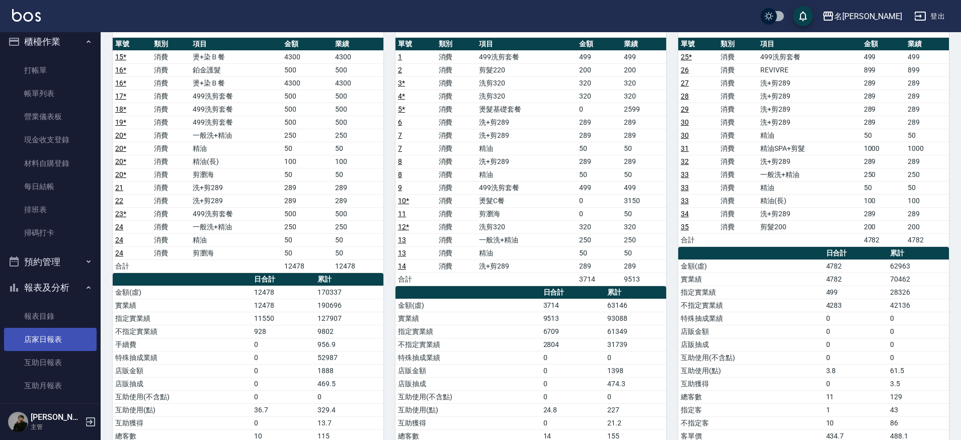
click at [68, 345] on link "店家日報表" at bounding box center [50, 339] width 93 height 23
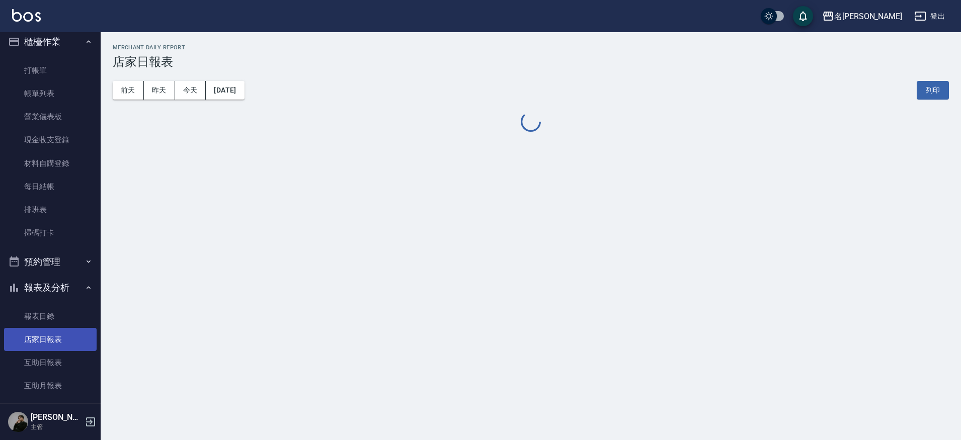
scroll to position [8, 0]
